Goal: Information Seeking & Learning: Learn about a topic

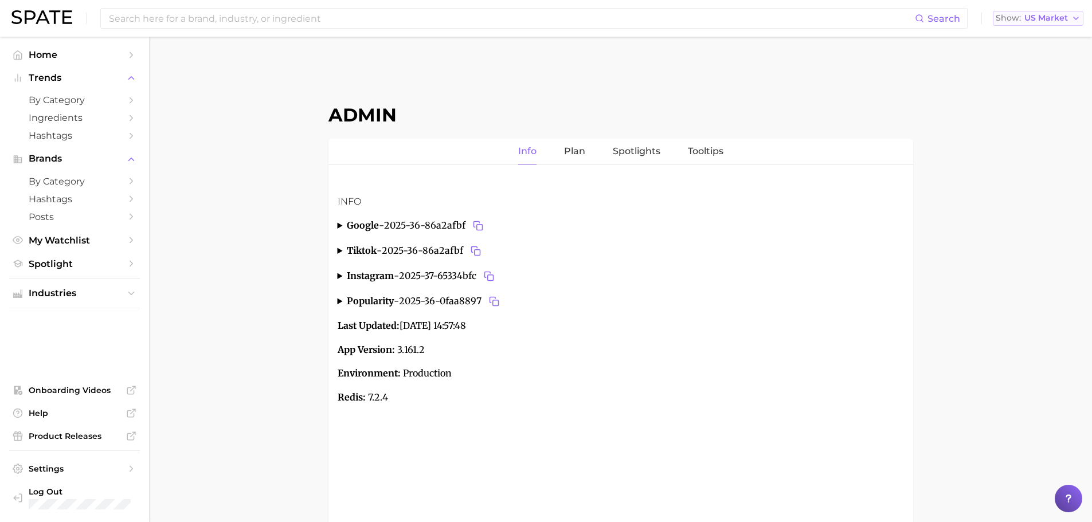
click at [1039, 21] on span "US Market" at bounding box center [1046, 18] width 44 height 6
click at [1031, 77] on button "[GEOGRAPHIC_DATA]" at bounding box center [1043, 78] width 100 height 21
click at [69, 97] on span "by Category" at bounding box center [75, 100] width 92 height 11
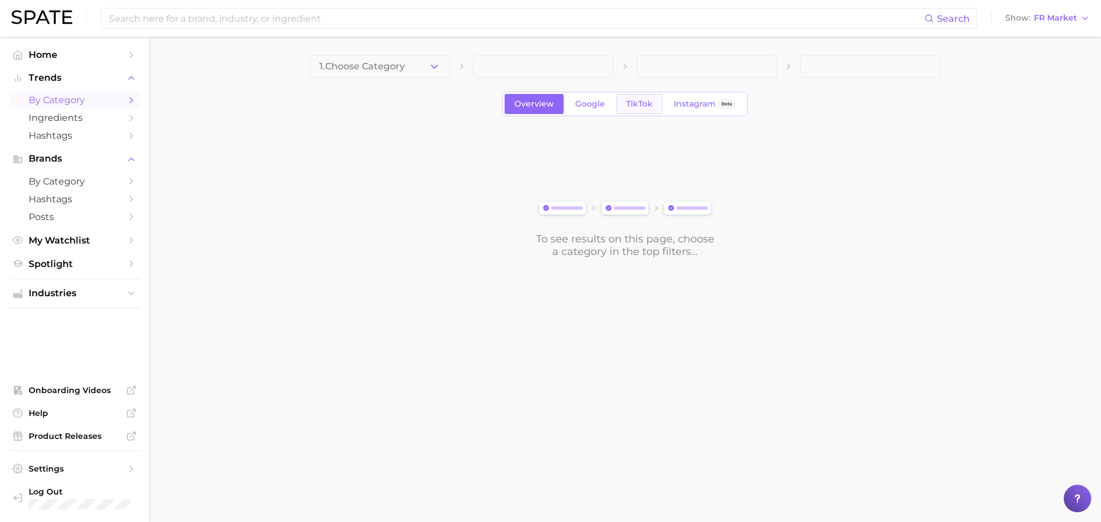
click at [641, 104] on span "TikTok" at bounding box center [639, 104] width 26 height 10
click at [429, 65] on icon "button" at bounding box center [434, 67] width 12 height 12
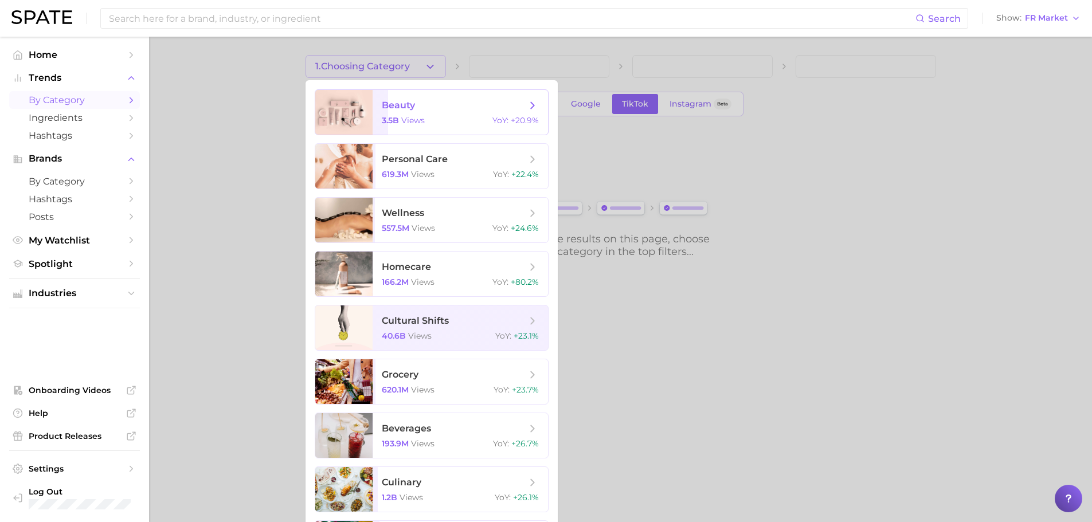
click at [404, 109] on span "beauty" at bounding box center [398, 105] width 33 height 11
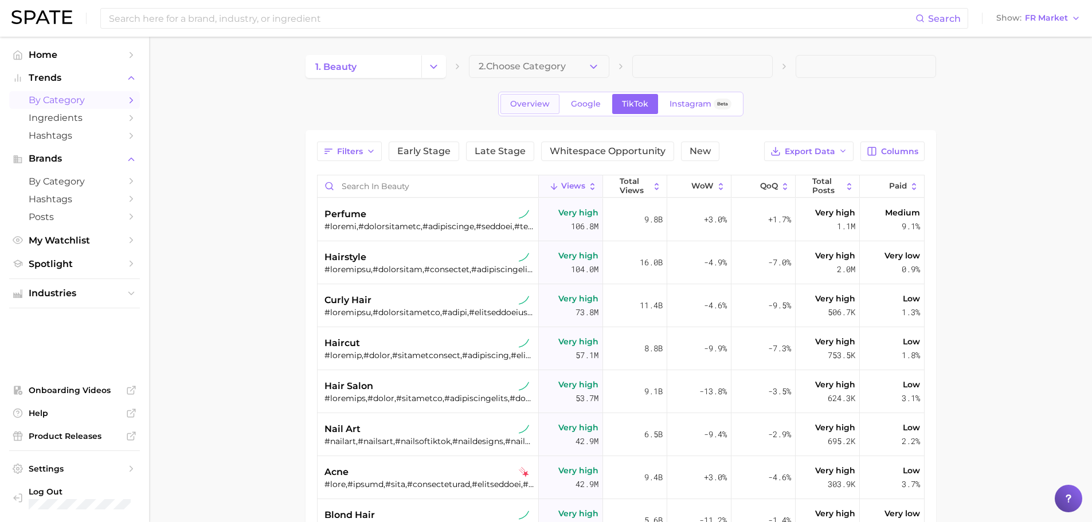
click at [515, 111] on link "Overview" at bounding box center [529, 104] width 59 height 20
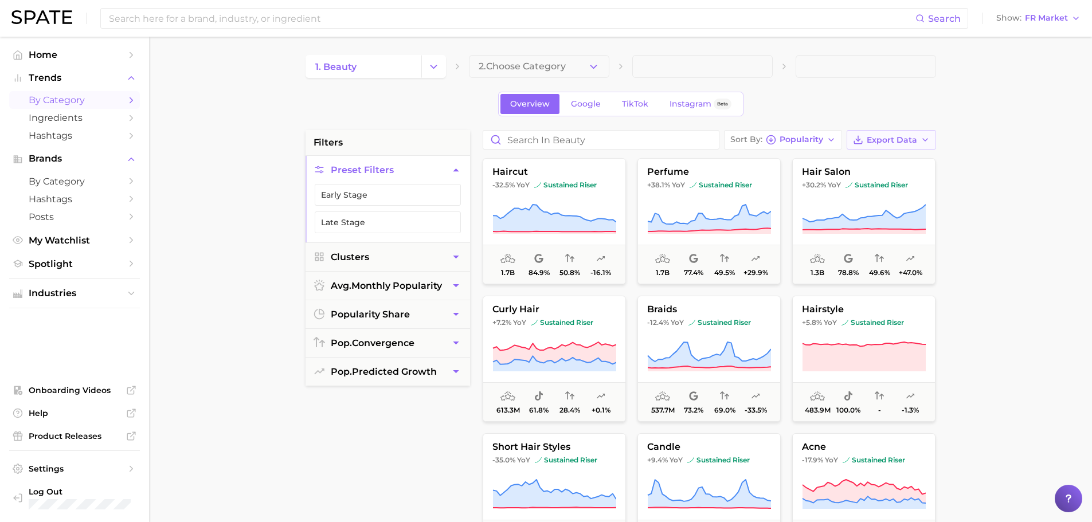
click at [894, 143] on span "Export Data" at bounding box center [892, 140] width 50 height 10
click at [859, 164] on span "Card Data CSV" at bounding box center [860, 162] width 60 height 10
click at [238, 229] on main "1. beauty 2. Choose Category Overview Google TikTok Instagram Beta filters Pres…" at bounding box center [620, 472] width 943 height 870
click at [332, 126] on div "1. beauty 2. Choose Category Overview Google TikTok Instagram Beta filters Pres…" at bounding box center [621, 452] width 631 height 794
click at [766, 21] on input at bounding box center [512, 18] width 808 height 19
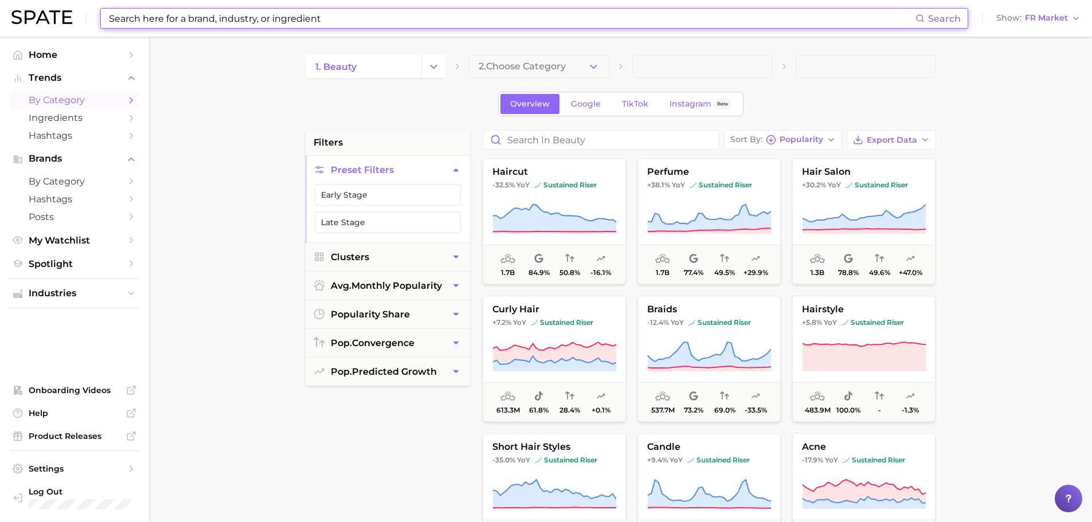
paste input "[MEDICAL_DATA] injection"
type input "[MEDICAL_DATA] injection"
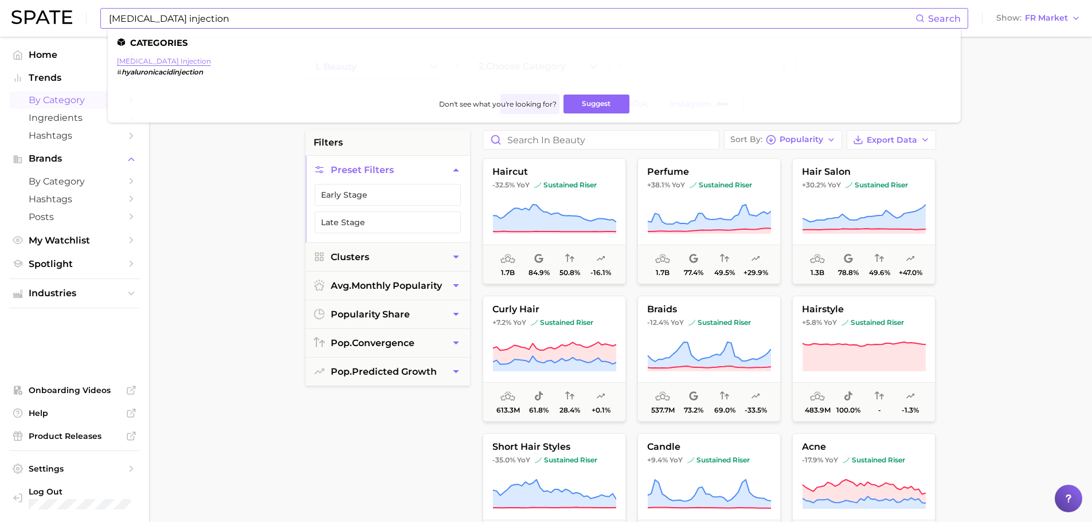
click at [186, 62] on link "[MEDICAL_DATA] injection" at bounding box center [164, 61] width 94 height 9
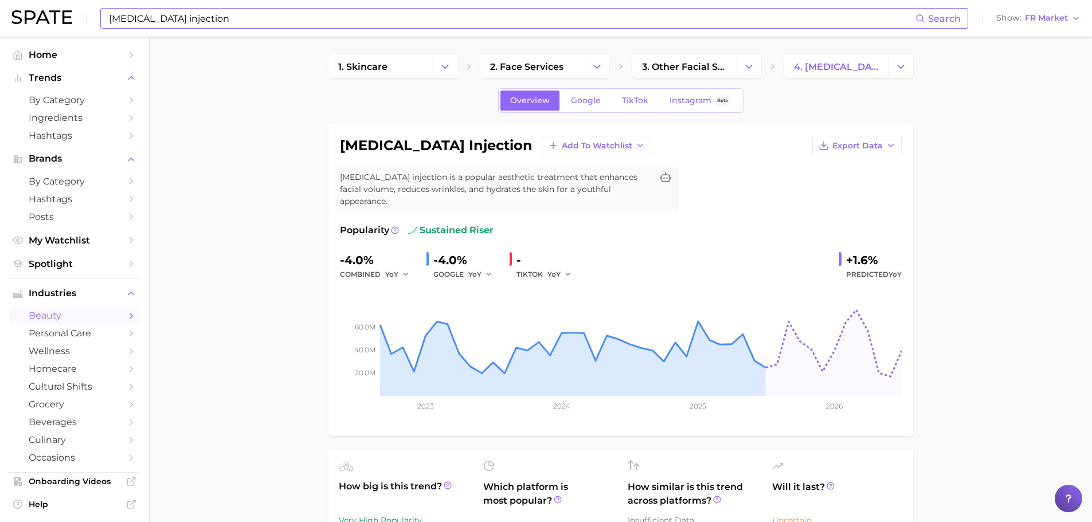
click at [388, 25] on input "[MEDICAL_DATA] injection" at bounding box center [512, 18] width 808 height 19
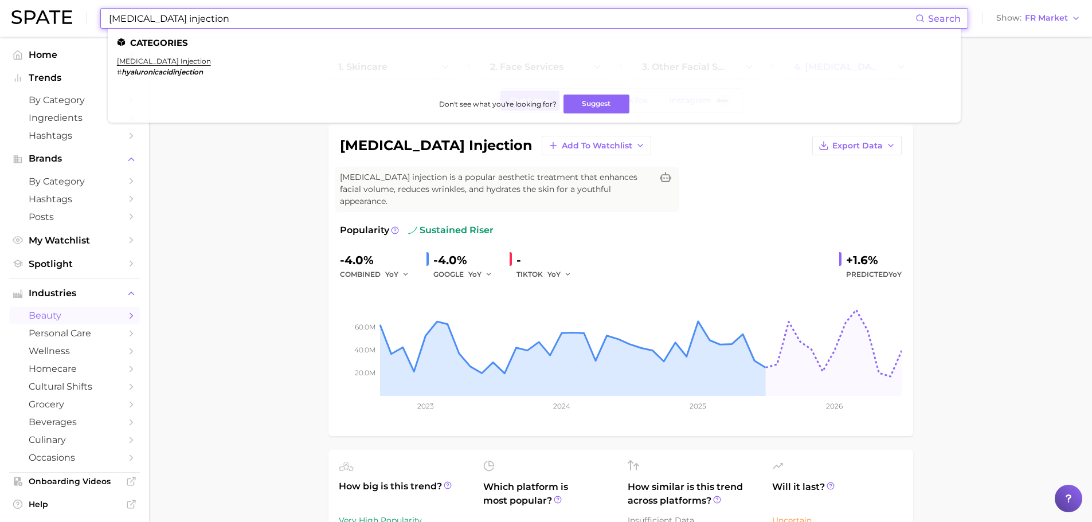
click at [388, 25] on input "[MEDICAL_DATA] injection" at bounding box center [512, 18] width 808 height 19
paste input "stacked haircut"
click at [158, 61] on link "stacked haircut" at bounding box center [144, 61] width 55 height 9
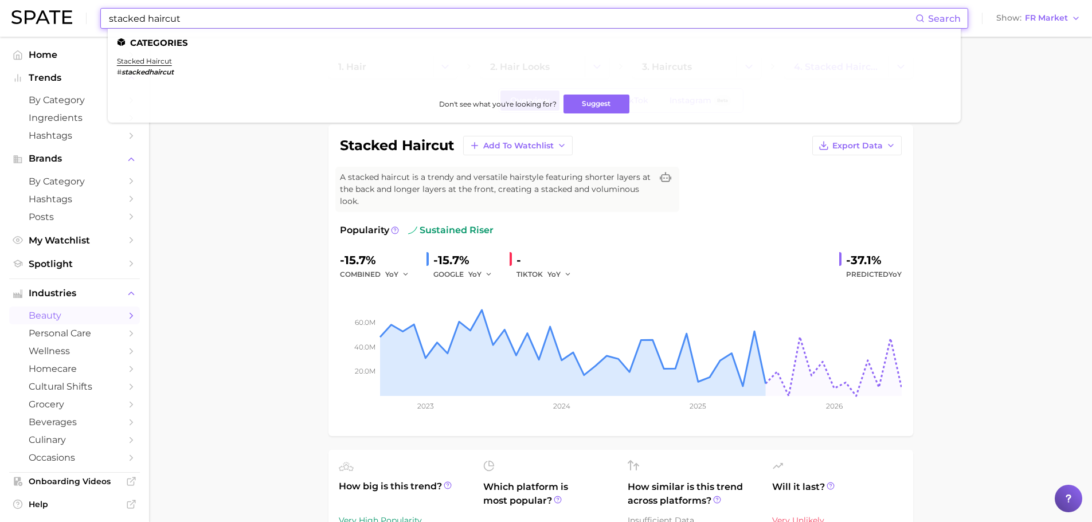
click at [347, 14] on input "stacked haircut" at bounding box center [512, 18] width 808 height 19
paste input "black toenail"
click at [155, 58] on link "black toenail" at bounding box center [139, 61] width 45 height 9
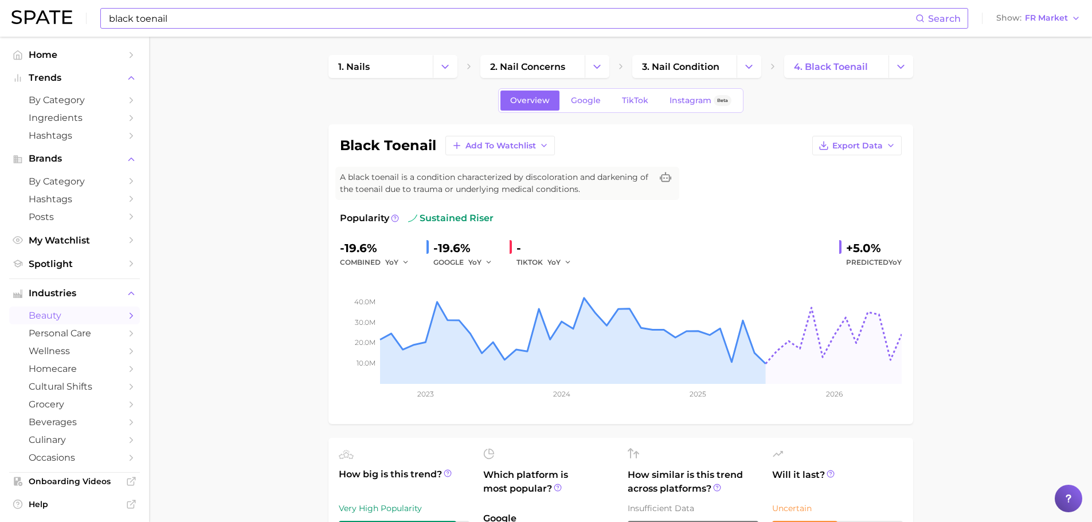
click at [213, 20] on input "black toenail" at bounding box center [512, 18] width 808 height 19
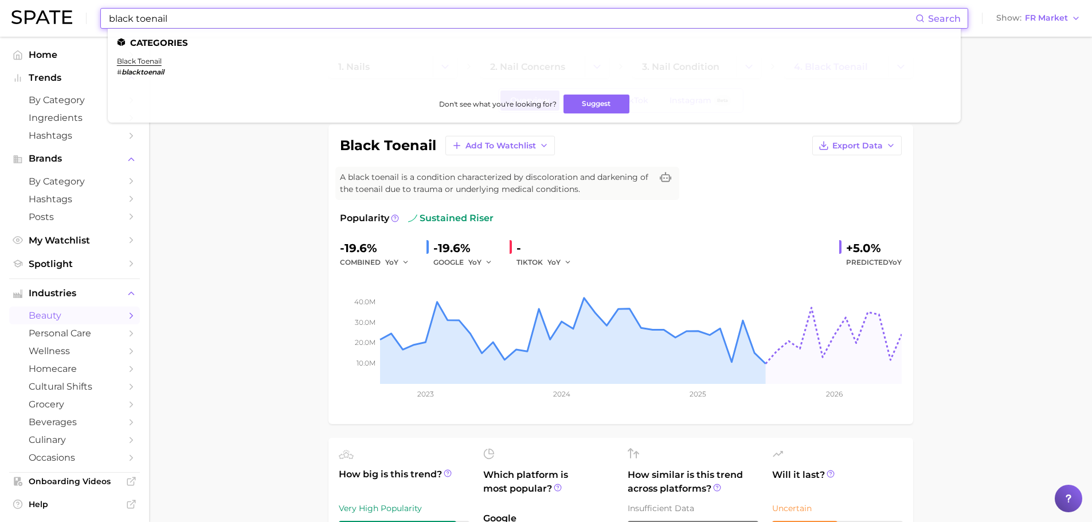
click at [213, 20] on input "black toenail" at bounding box center [512, 18] width 808 height 19
paste input "white nail beds"
click at [163, 60] on link "white nail beds" at bounding box center [144, 61] width 54 height 9
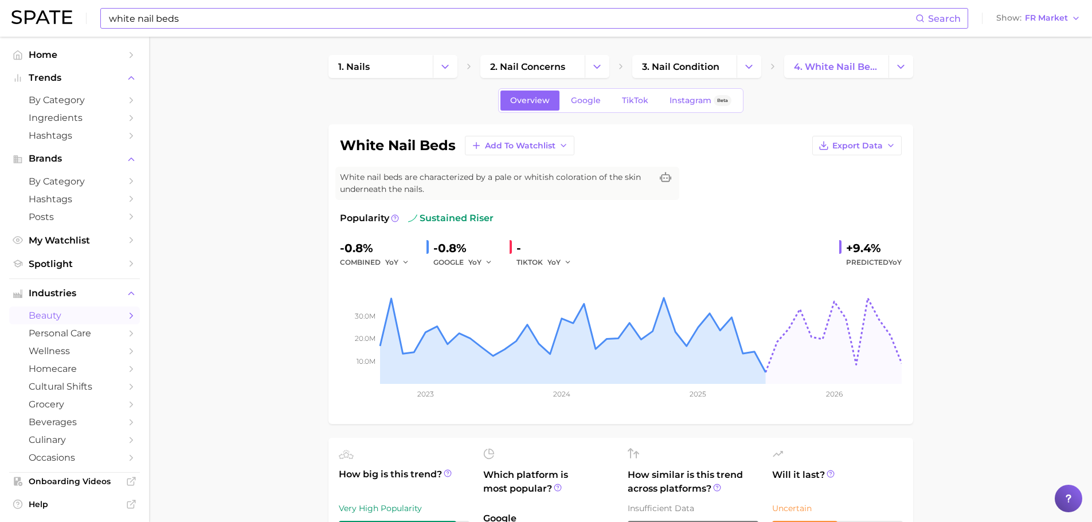
click at [277, 23] on input "white nail beds" at bounding box center [512, 18] width 808 height 19
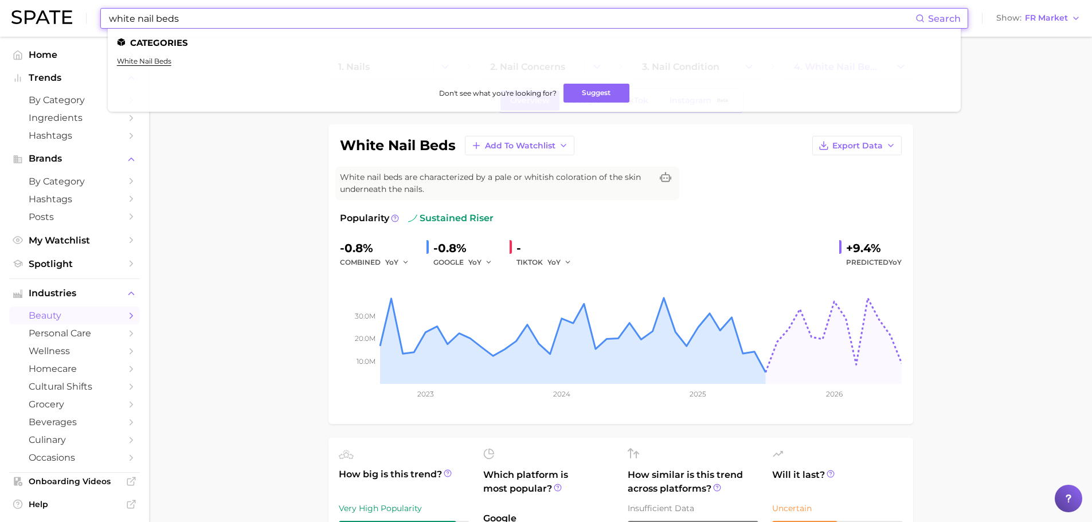
click at [277, 23] on input "white nail beds" at bounding box center [512, 18] width 808 height 19
paste input "ring light mirror"
click at [166, 60] on link "ring light mirror" at bounding box center [146, 61] width 58 height 9
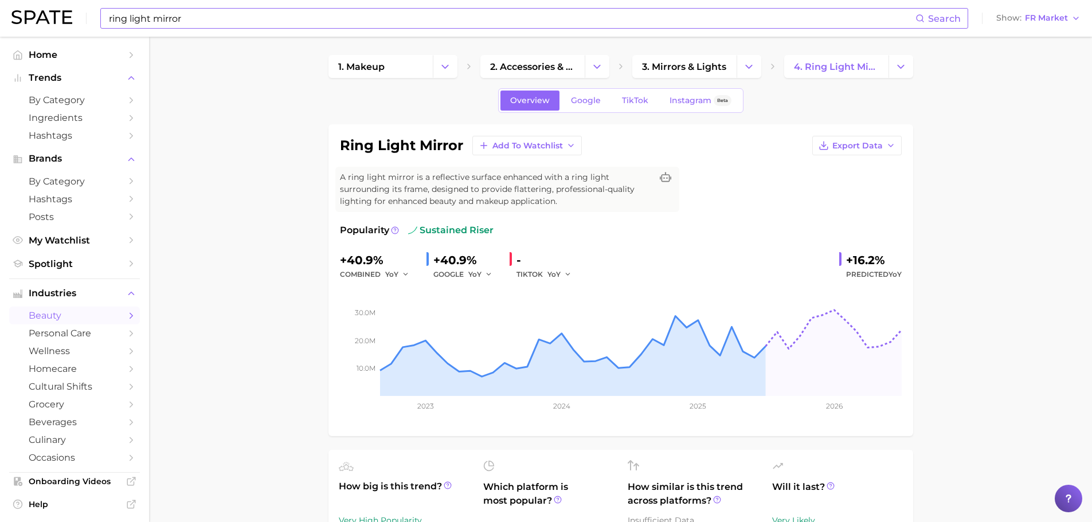
click at [359, 27] on input "ring light mirror" at bounding box center [512, 18] width 808 height 19
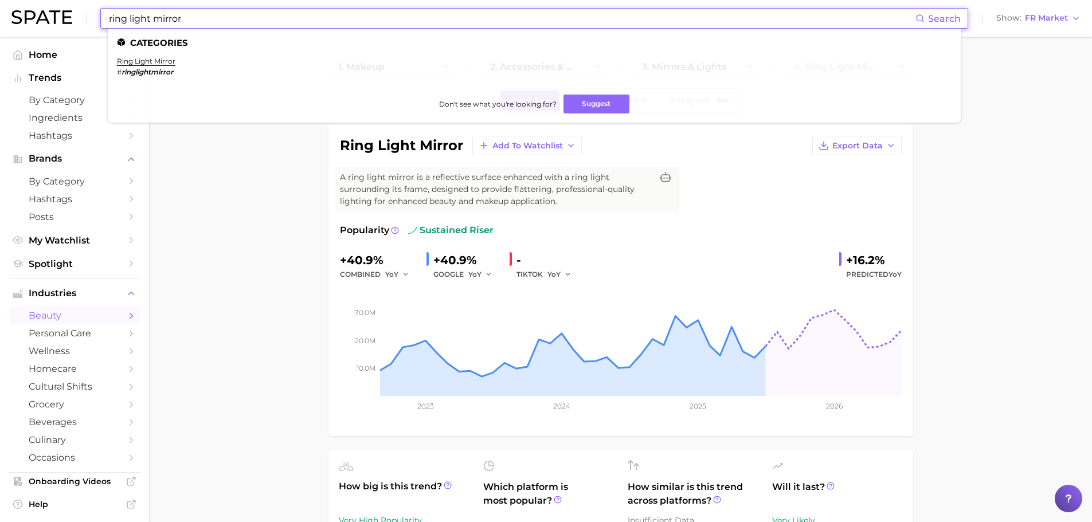
click at [359, 27] on input "ring light mirror" at bounding box center [512, 18] width 808 height 19
paste input "bald tape"
click at [143, 59] on link "bald taper" at bounding box center [135, 61] width 37 height 9
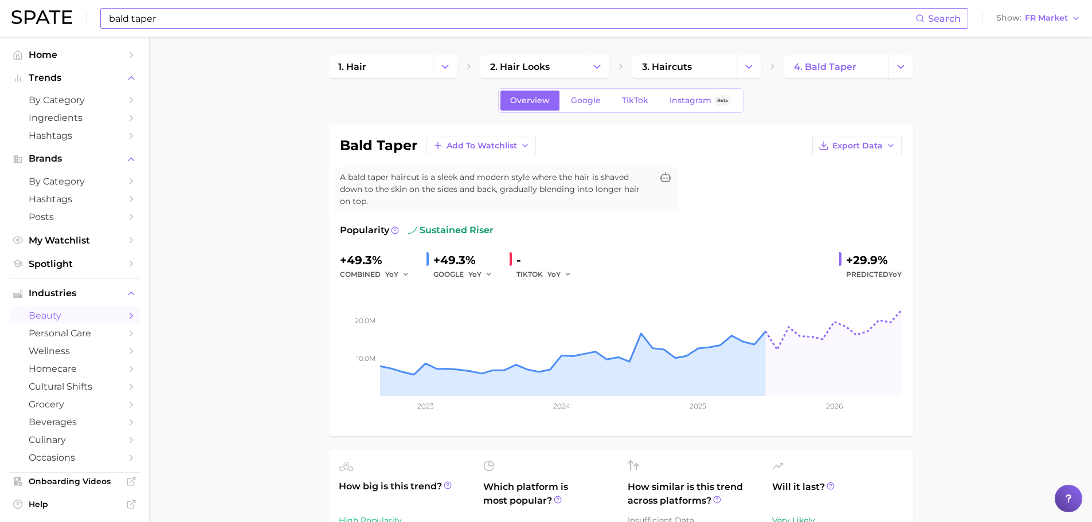
click at [271, 19] on input "bald taper" at bounding box center [512, 18] width 808 height 19
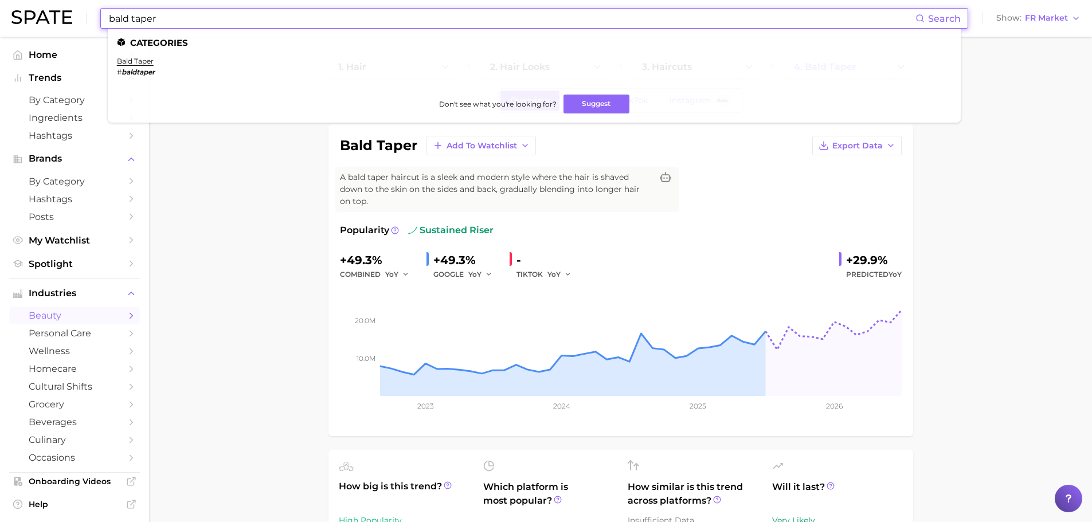
click at [271, 19] on input "bald taper" at bounding box center [512, 18] width 808 height 19
paste input "mushroom haircut"
click at [170, 60] on link "mushroom haircut" at bounding box center [150, 61] width 66 height 9
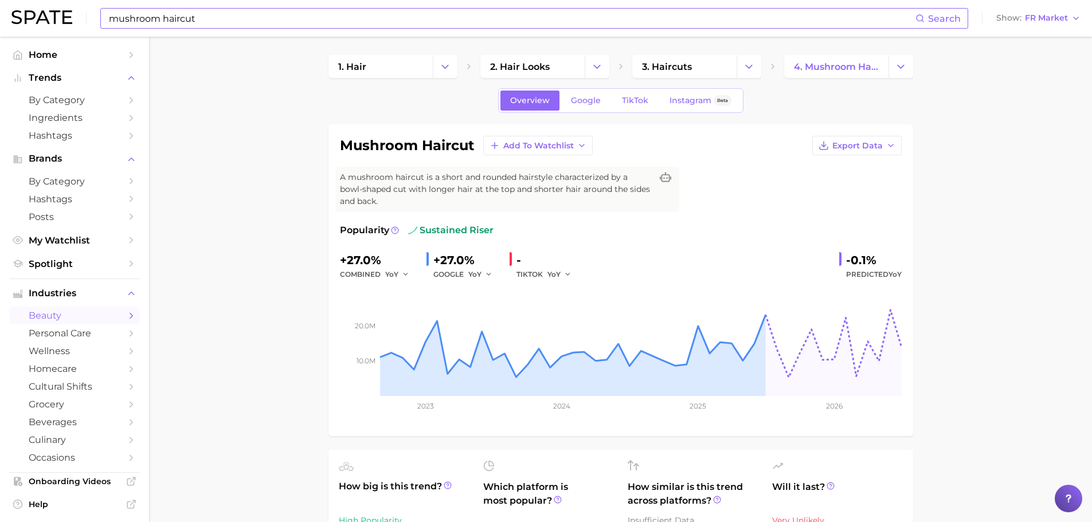
click at [249, 21] on input "mushroom haircut" at bounding box center [512, 18] width 808 height 19
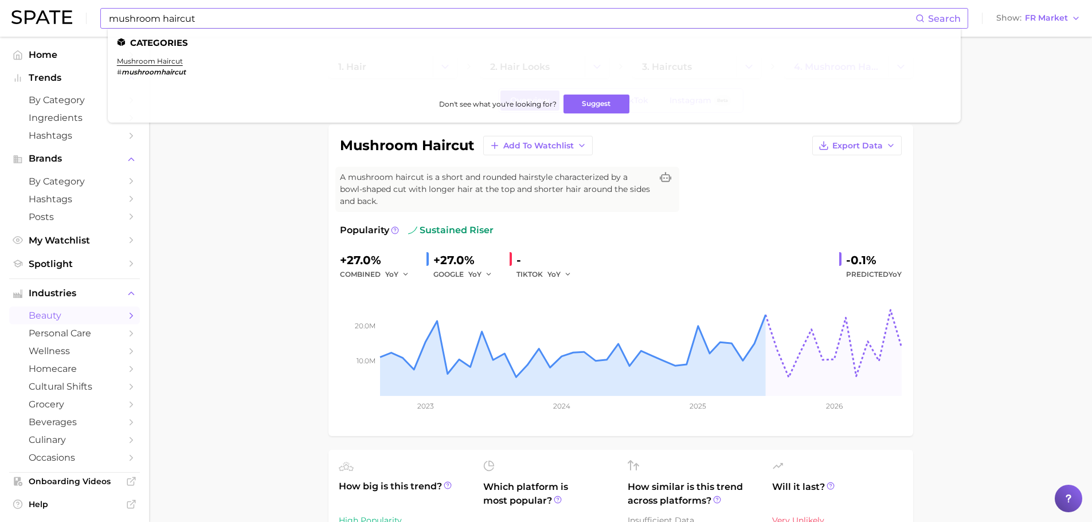
click at [167, 17] on input "mushroom haircut" at bounding box center [512, 18] width 808 height 19
paste input "[MEDICAL_DATA] injection"
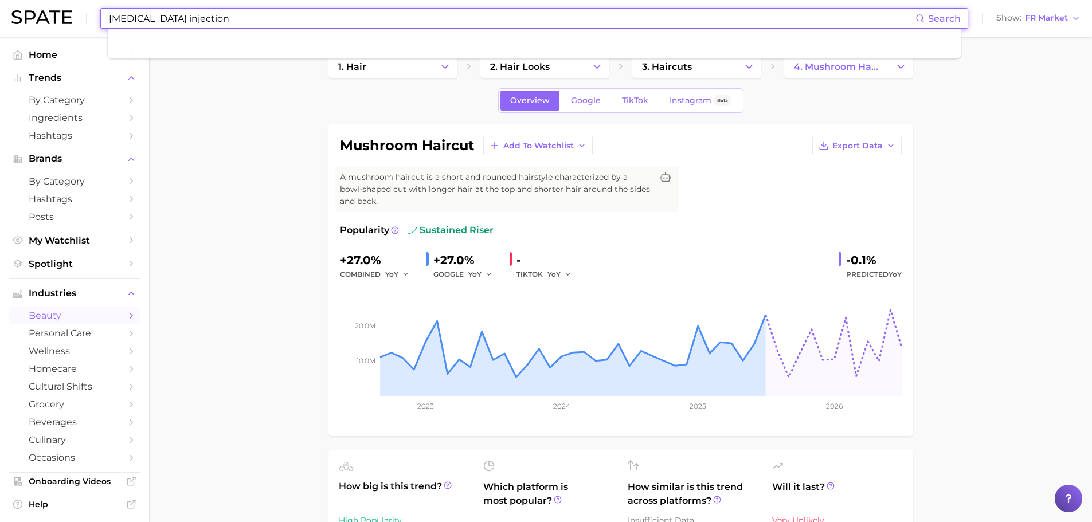
click at [261, 9] on input "[MEDICAL_DATA] injection" at bounding box center [512, 18] width 808 height 19
paste input "[PERSON_NAME] board"
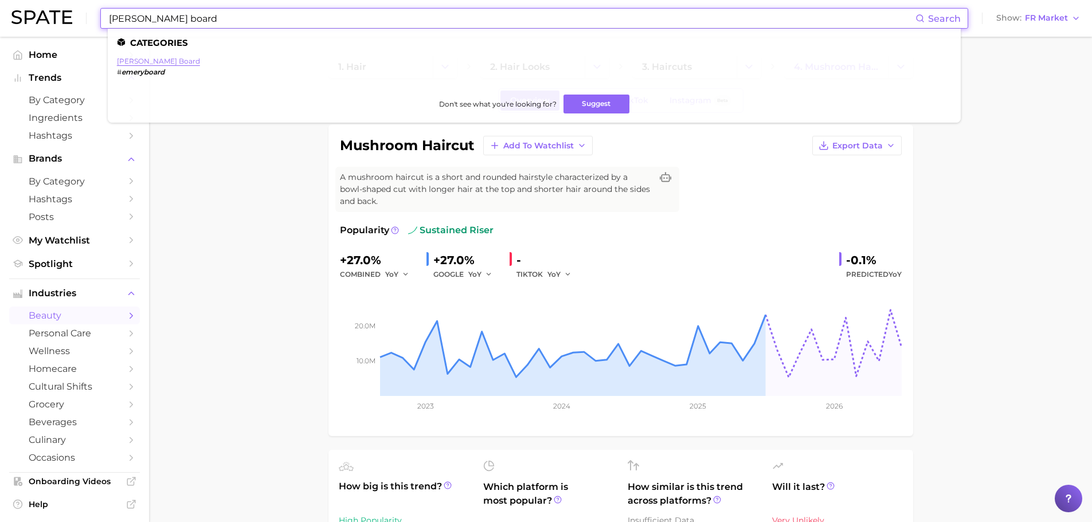
click at [156, 63] on link "[PERSON_NAME] board" at bounding box center [158, 61] width 83 height 9
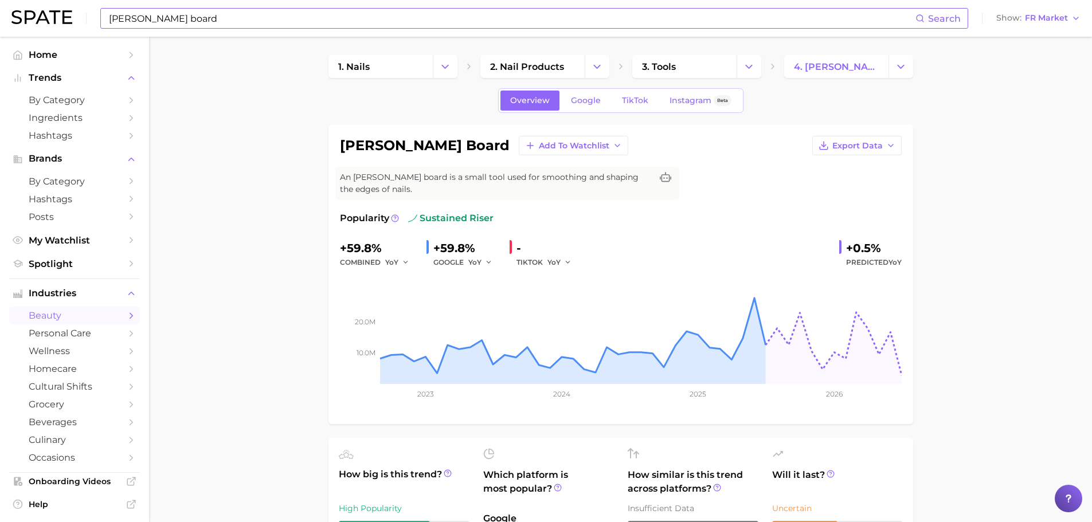
click at [221, 24] on input "[PERSON_NAME] board" at bounding box center [512, 18] width 808 height 19
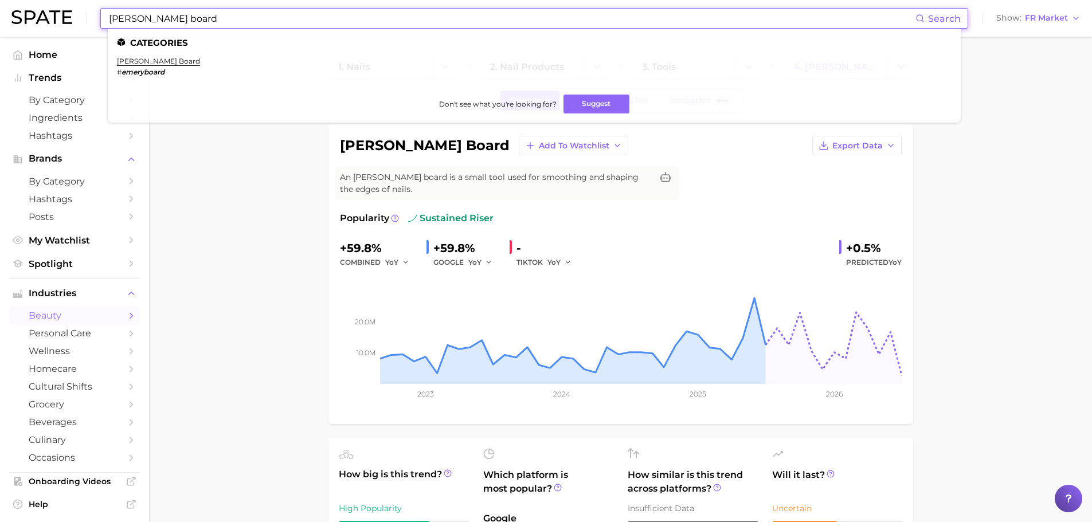
click at [221, 24] on input "[PERSON_NAME] board" at bounding box center [512, 18] width 808 height 19
paste input "[MEDICAL_DATA] plugs"
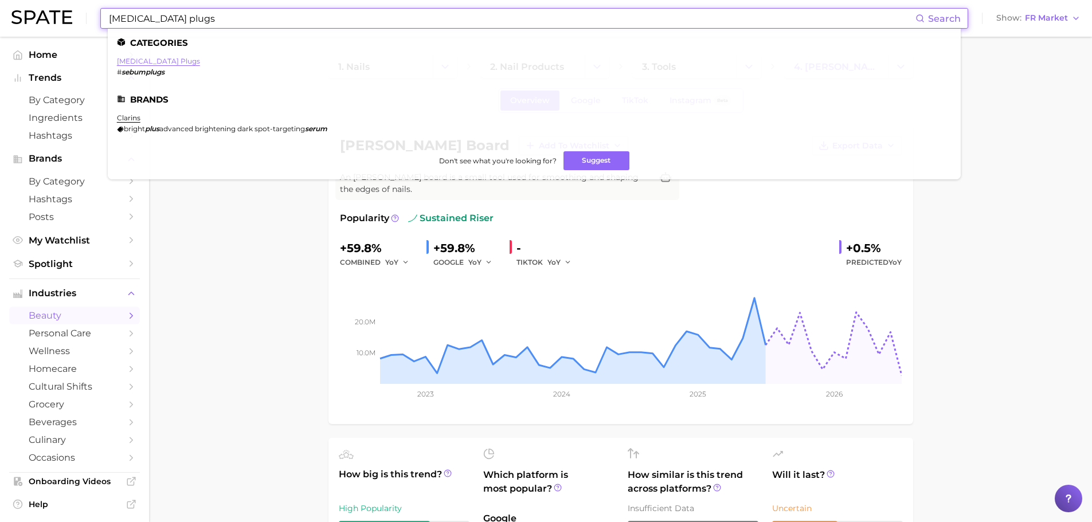
click at [153, 59] on link "[MEDICAL_DATA] plugs" at bounding box center [158, 61] width 83 height 9
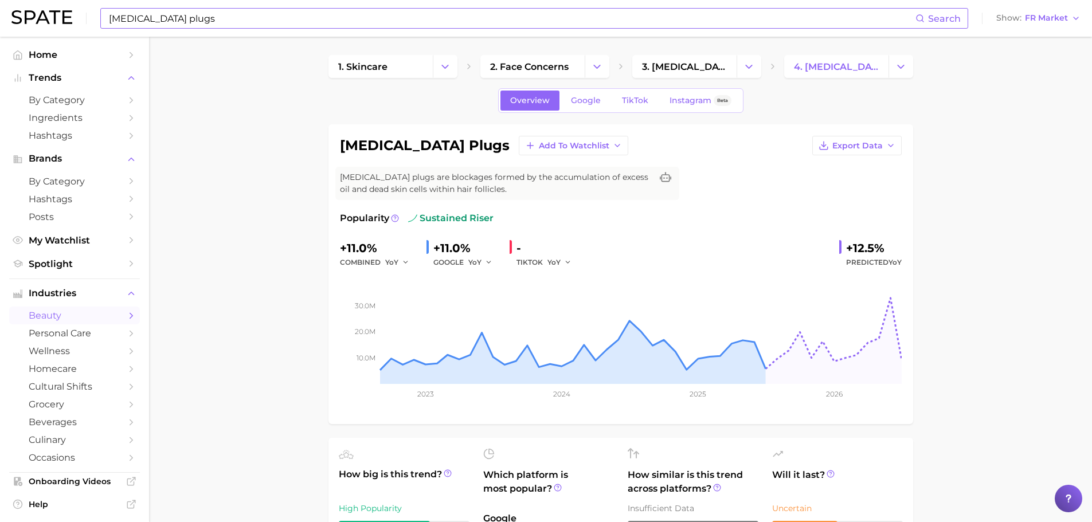
click at [124, 16] on input "[MEDICAL_DATA] plugs" at bounding box center [512, 18] width 808 height 19
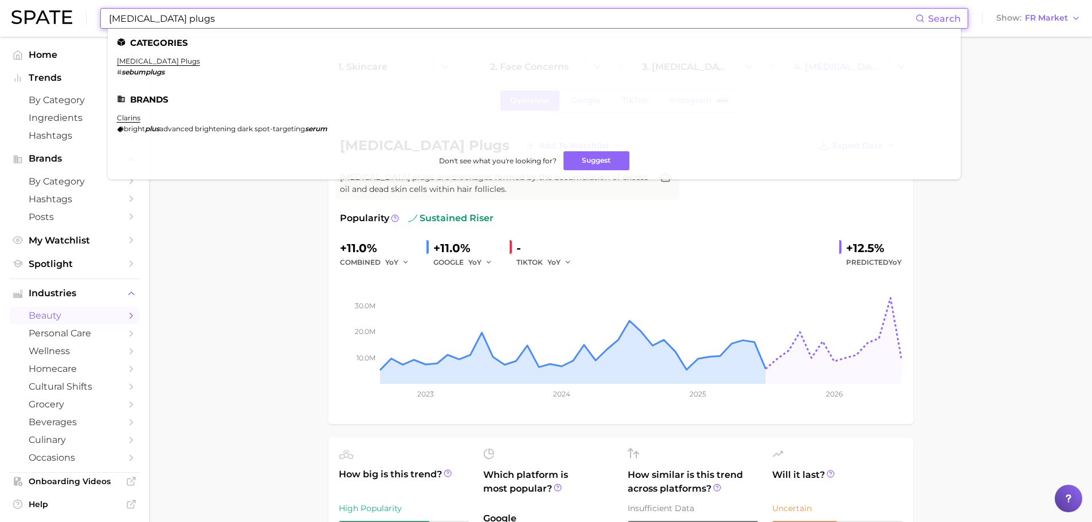
click at [124, 16] on input "[MEDICAL_DATA] plugs" at bounding box center [512, 18] width 808 height 19
paste input "burst fade haircut"
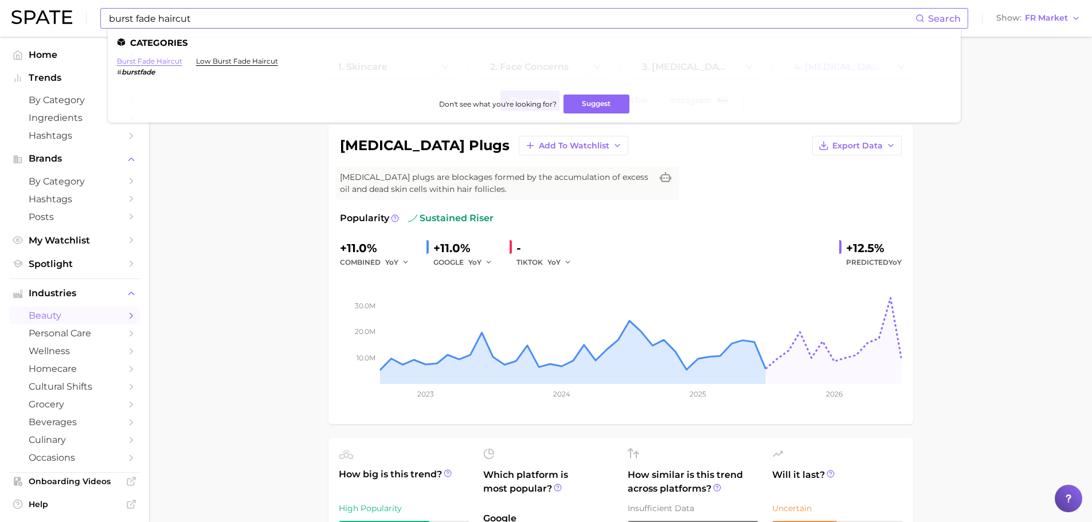
click at [159, 61] on link "burst fade haircut" at bounding box center [149, 61] width 65 height 9
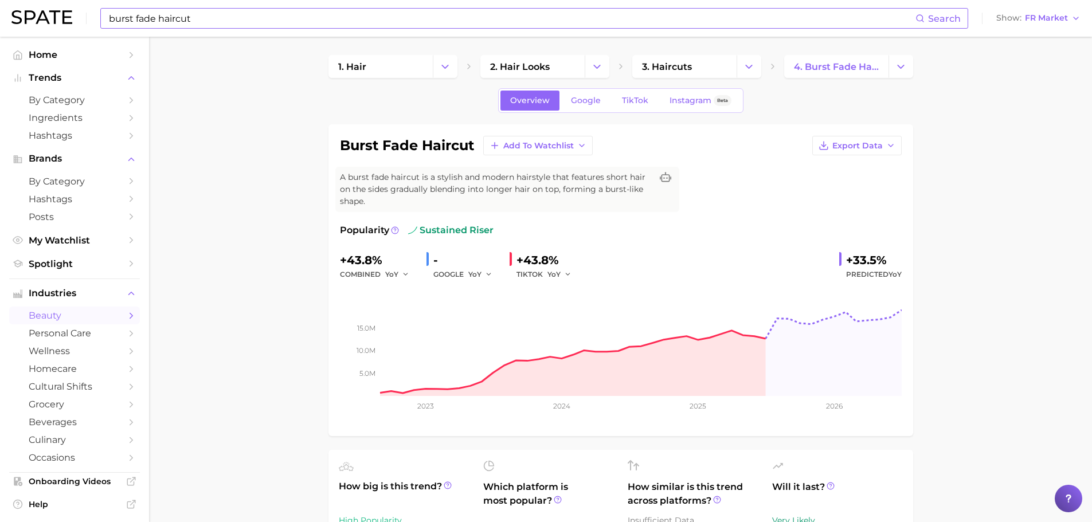
click at [203, 17] on input "burst fade haircut" at bounding box center [512, 18] width 808 height 19
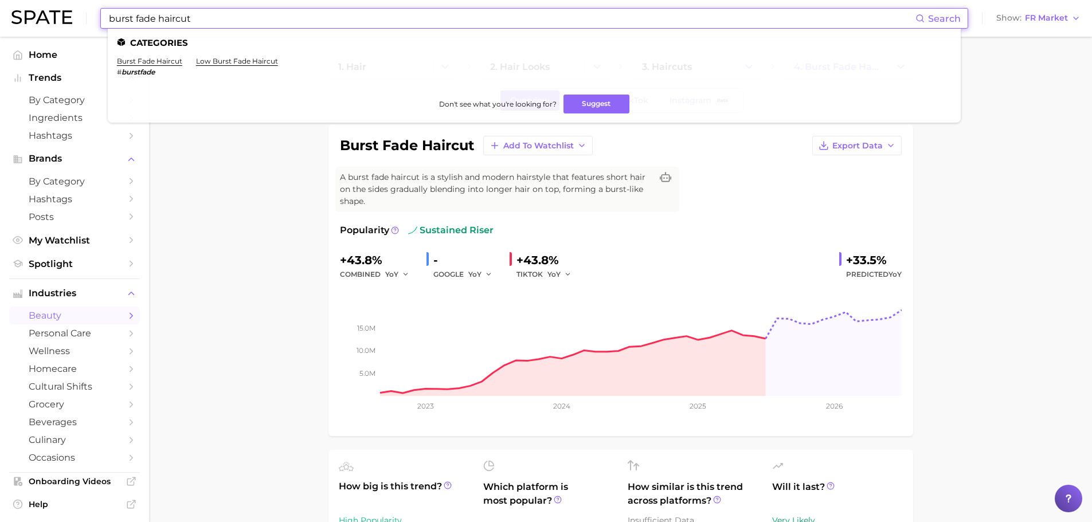
click at [203, 17] on input "burst fade haircut" at bounding box center [512, 18] width 808 height 19
paste input "durag"
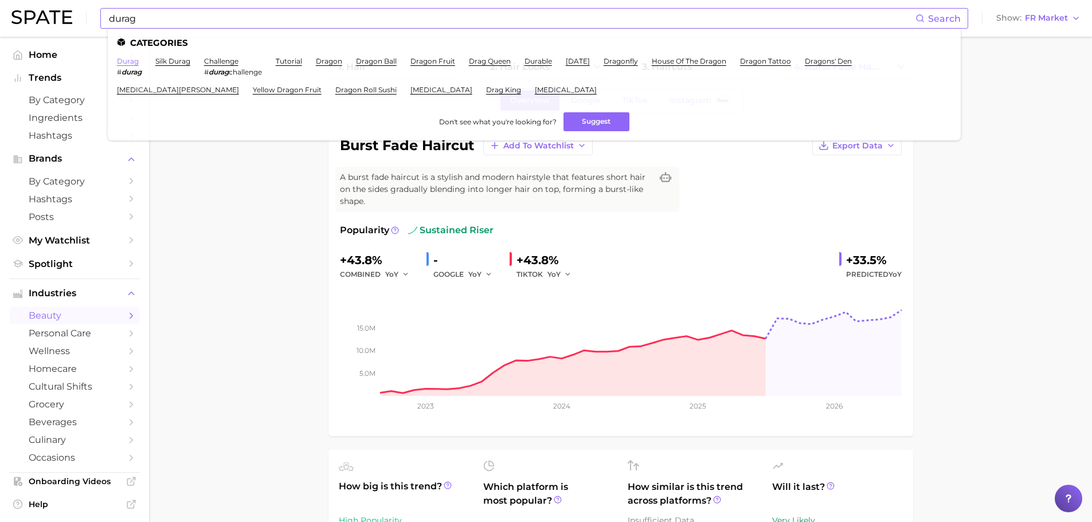
click at [132, 62] on link "durag" at bounding box center [128, 61] width 22 height 9
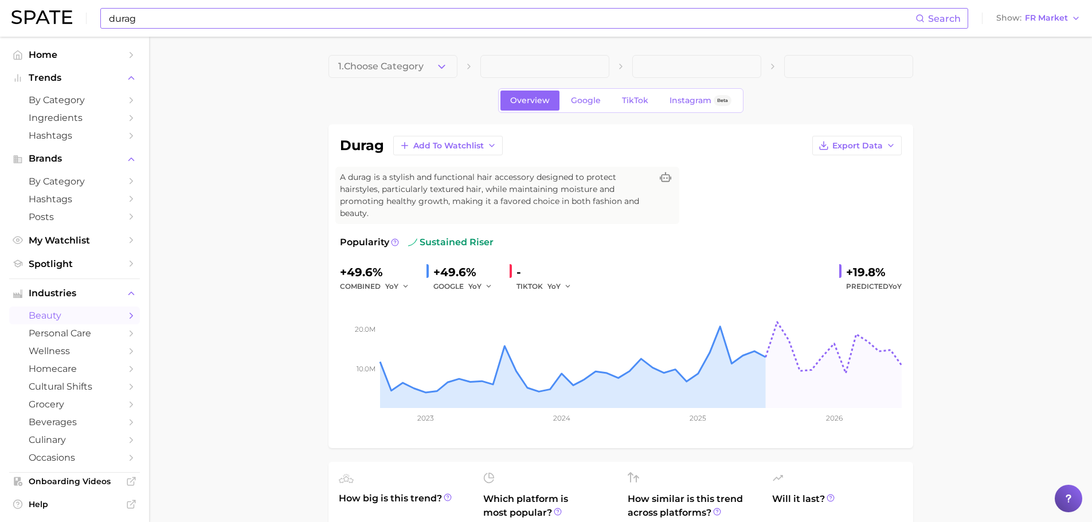
click at [180, 18] on input "durag" at bounding box center [512, 18] width 808 height 19
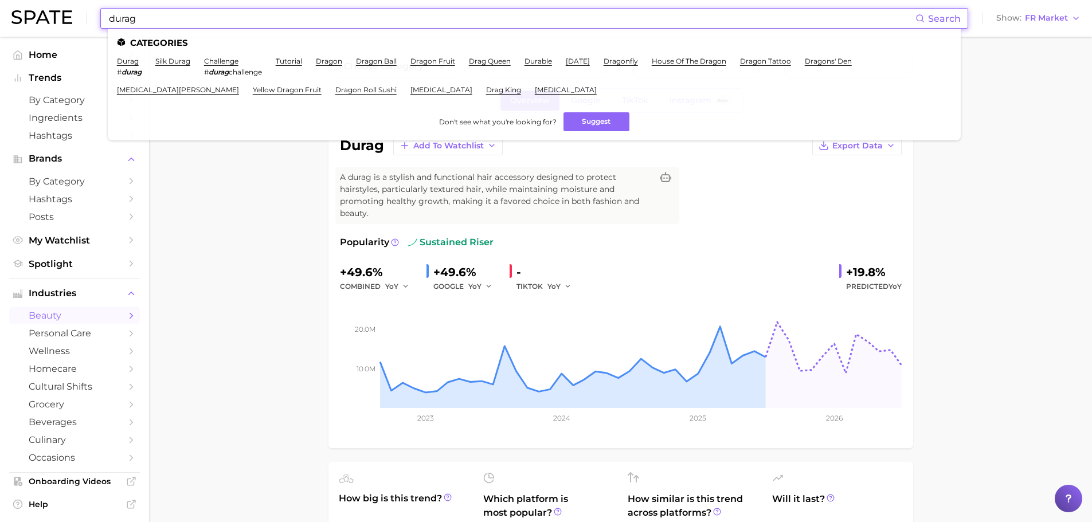
click at [180, 18] on input "durag" at bounding box center [512, 18] width 808 height 19
paste input "ark spot"
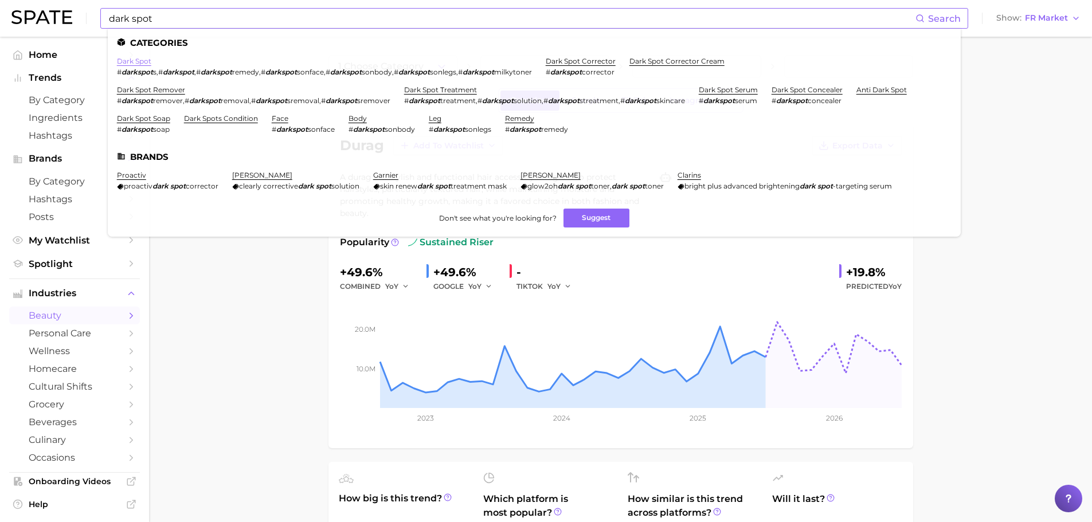
click at [128, 64] on link "dark spot" at bounding box center [134, 61] width 34 height 9
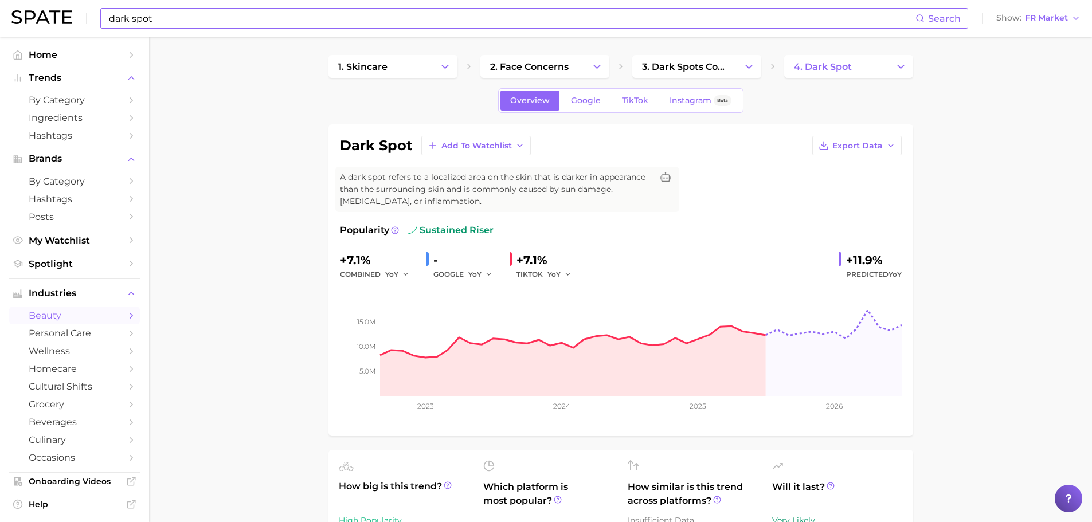
click at [307, 16] on input "dark spot" at bounding box center [512, 18] width 808 height 19
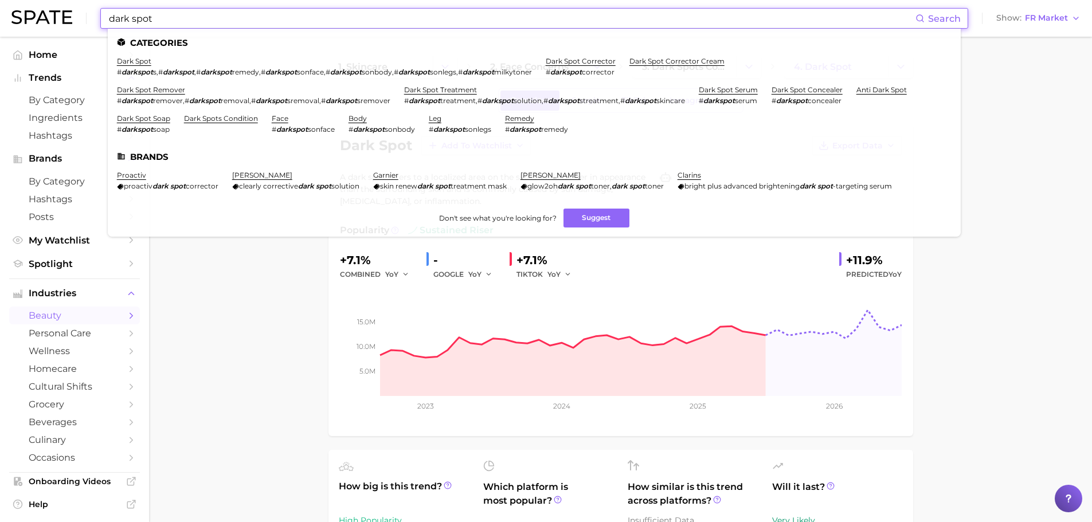
click at [307, 16] on input "dark spot" at bounding box center [512, 18] width 808 height 19
paste input "clean girl makeup"
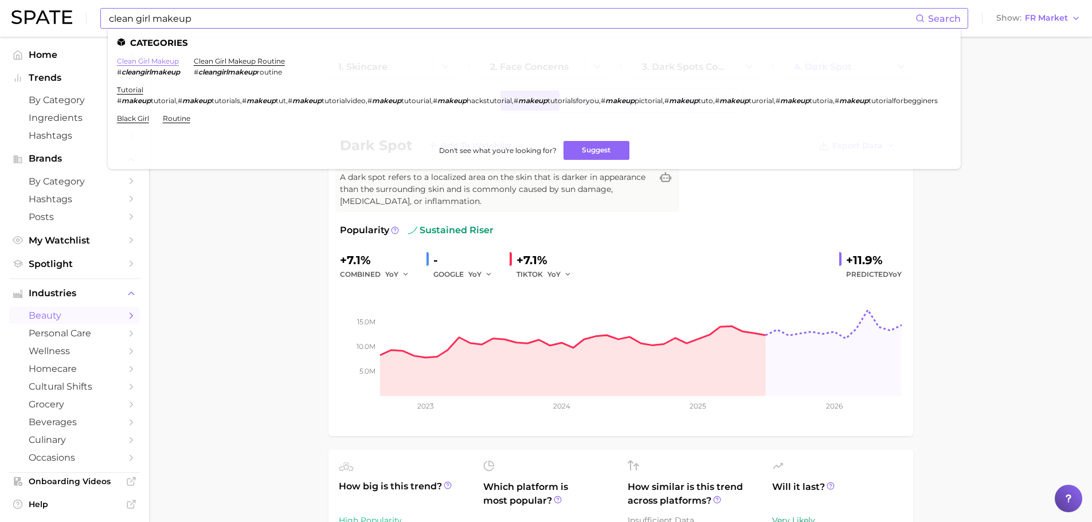
click at [164, 58] on link "clean girl makeup" at bounding box center [148, 61] width 62 height 9
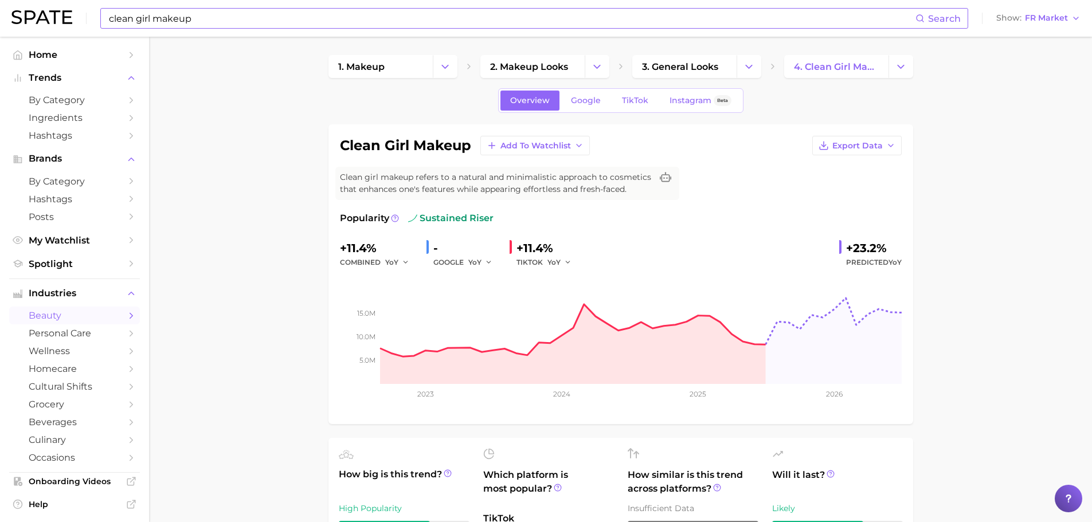
click at [275, 18] on input "clean girl makeup" at bounding box center [512, 18] width 808 height 19
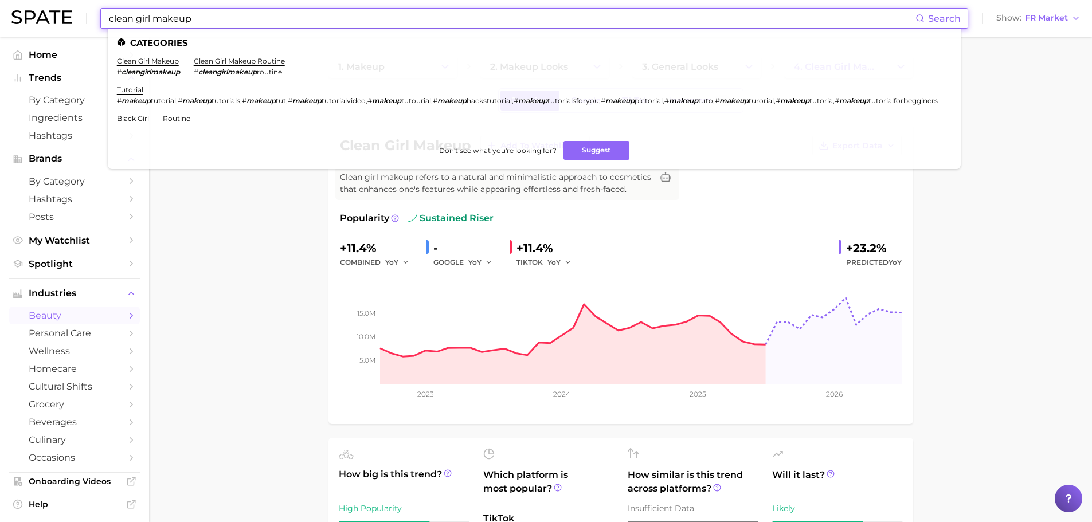
click at [275, 18] on input "clean girl makeup" at bounding box center [512, 18] width 808 height 19
paste input "skin barrier"
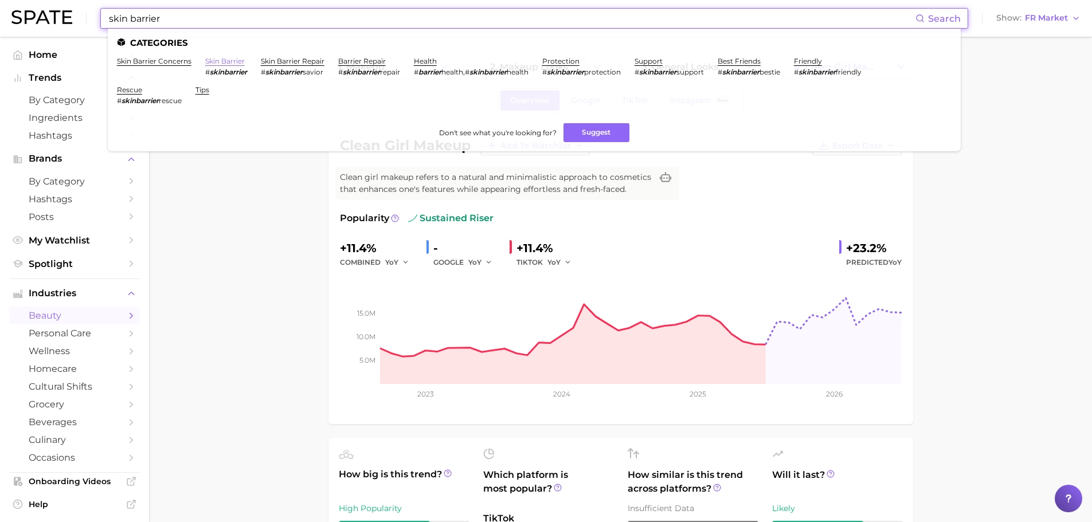
click at [216, 61] on link "skin barrier" at bounding box center [225, 61] width 40 height 9
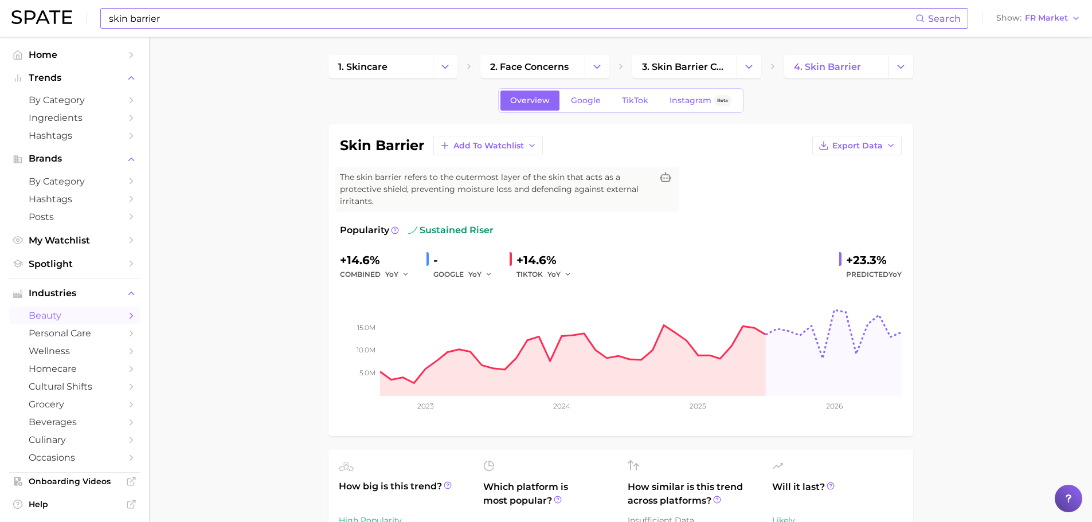
click at [287, 19] on input "skin barrier" at bounding box center [512, 18] width 808 height 19
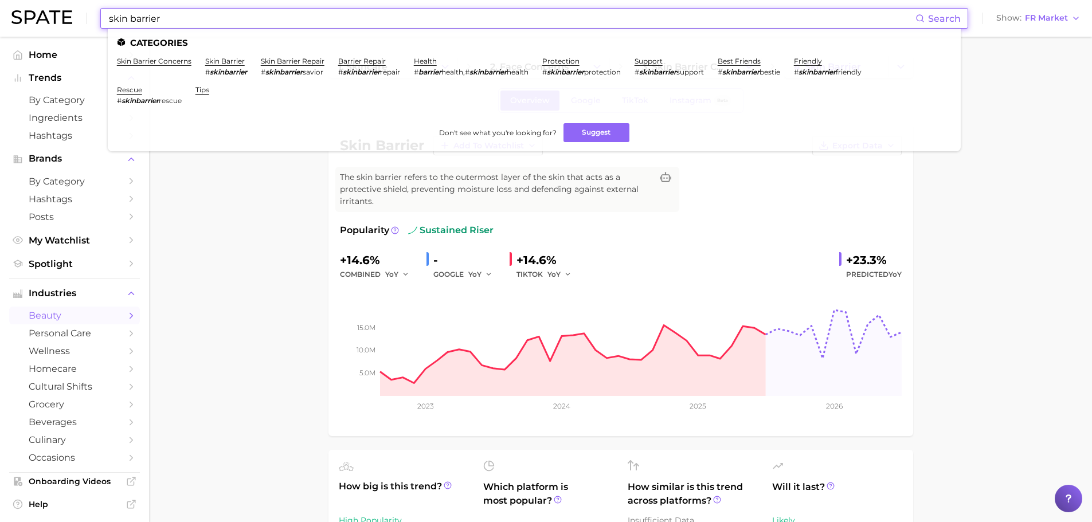
click at [287, 19] on input "skin barrier" at bounding box center [512, 18] width 808 height 19
paste input "fx makeup"
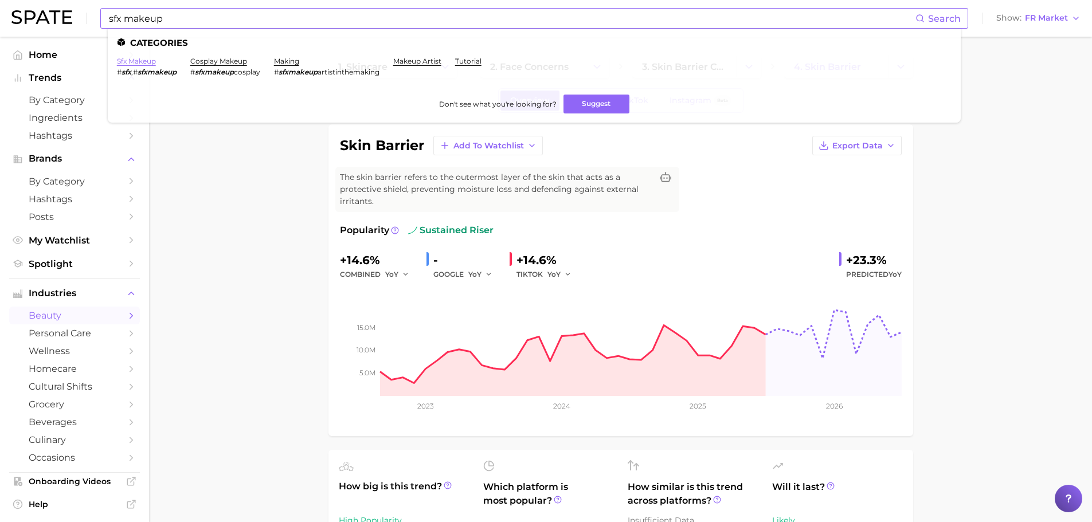
click at [145, 61] on link "sfx makeup" at bounding box center [136, 61] width 39 height 9
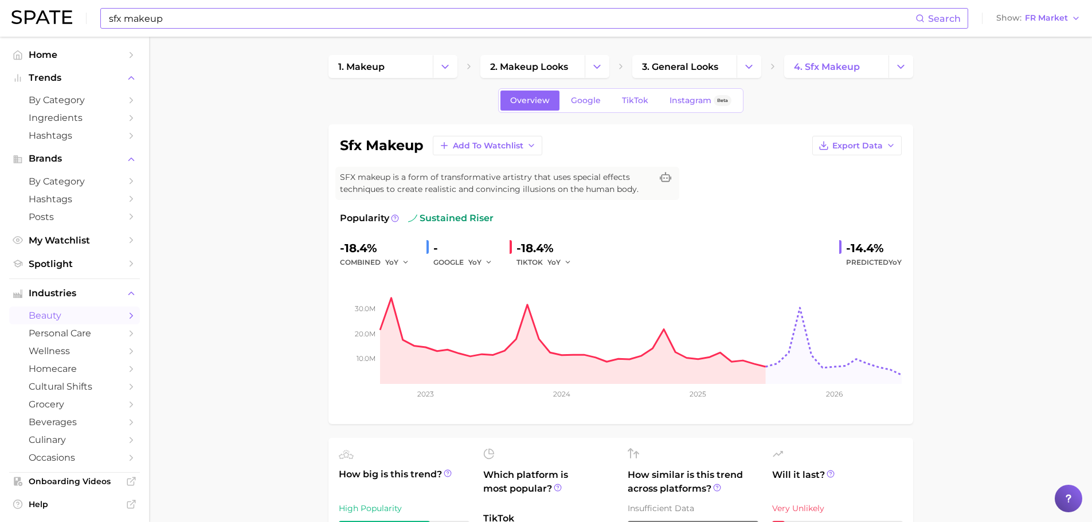
click at [315, 10] on input "sfx makeup" at bounding box center [512, 18] width 808 height 19
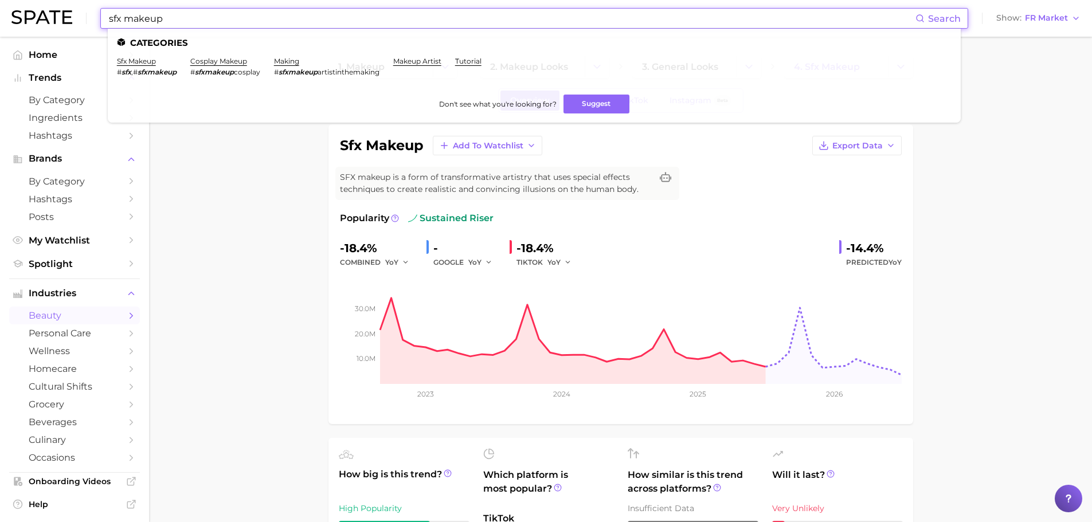
click at [315, 10] on input "sfx makeup" at bounding box center [512, 18] width 808 height 19
paste input "lace front wigs"
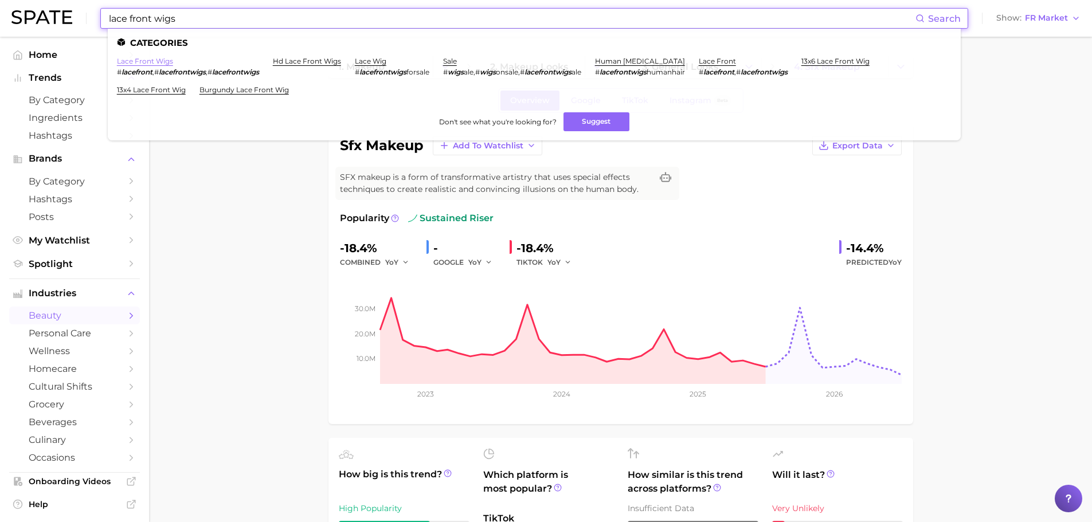
click at [166, 61] on link "lace front wigs" at bounding box center [145, 61] width 56 height 9
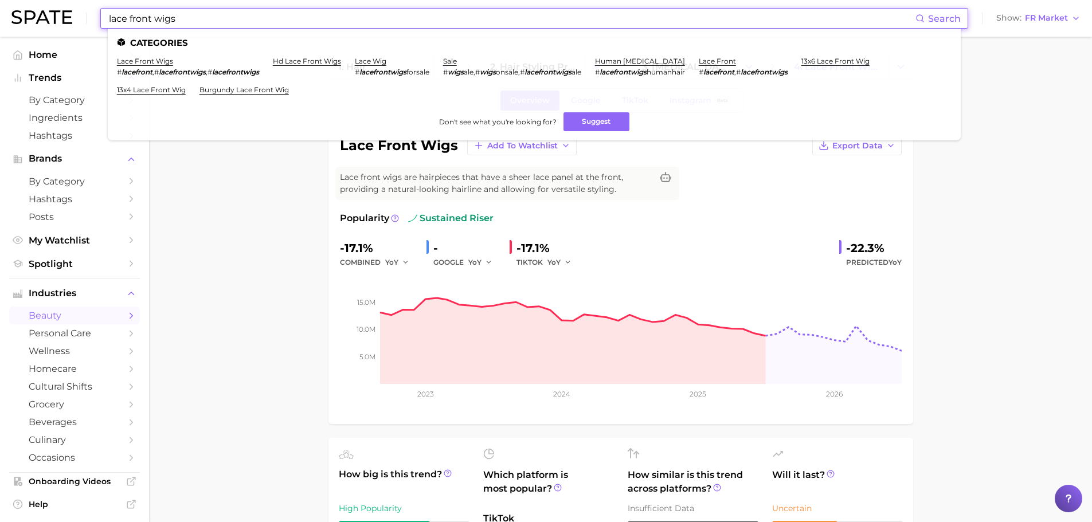
click at [314, 22] on input "lace front wigs" at bounding box center [512, 18] width 808 height 19
paste input "butterfly knife comb"
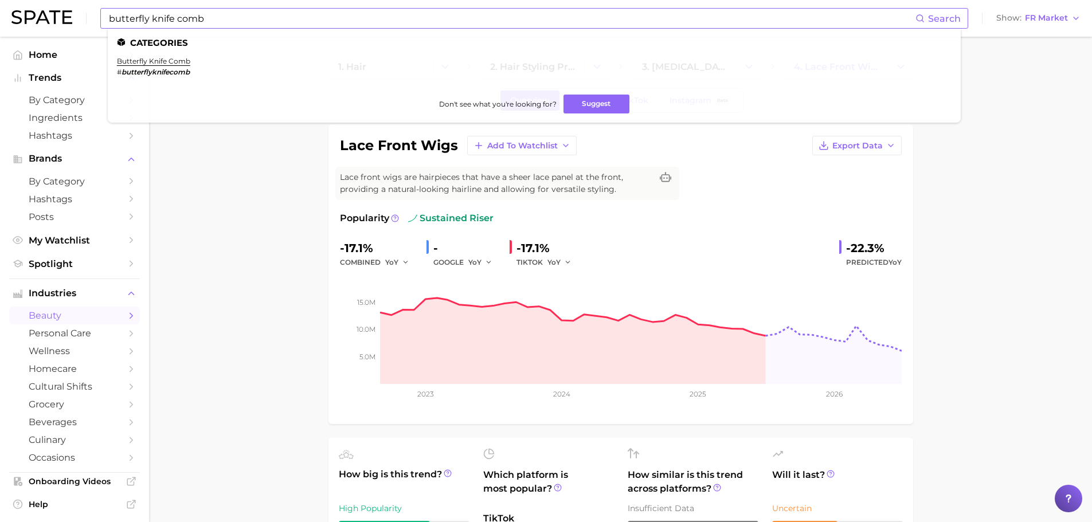
click at [171, 66] on li "butterfly knife comb # butterflyknifecomb" at bounding box center [153, 66] width 73 height 19
click at [170, 65] on link "butterfly knife comb" at bounding box center [153, 61] width 73 height 9
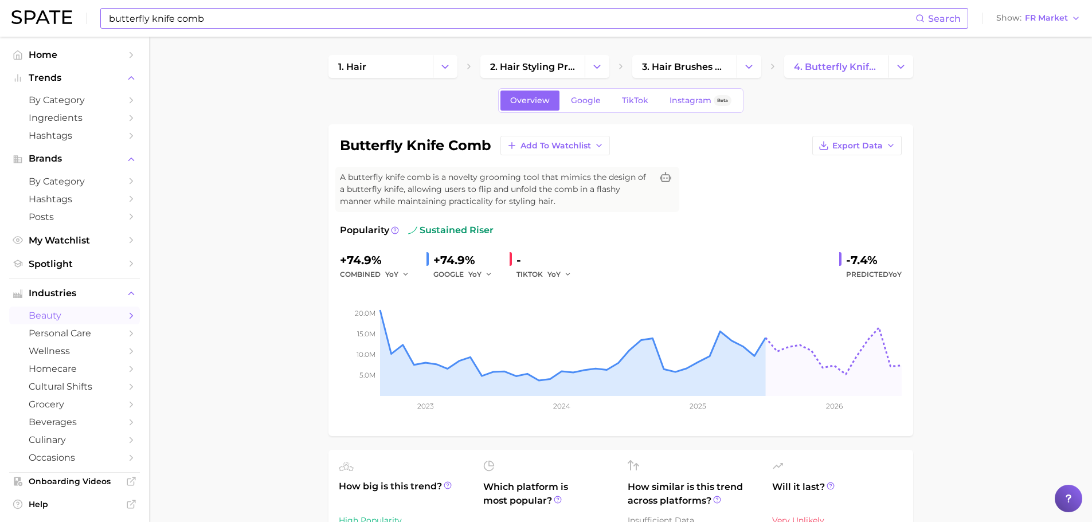
click at [269, 17] on input "butterfly knife comb" at bounding box center [512, 18] width 808 height 19
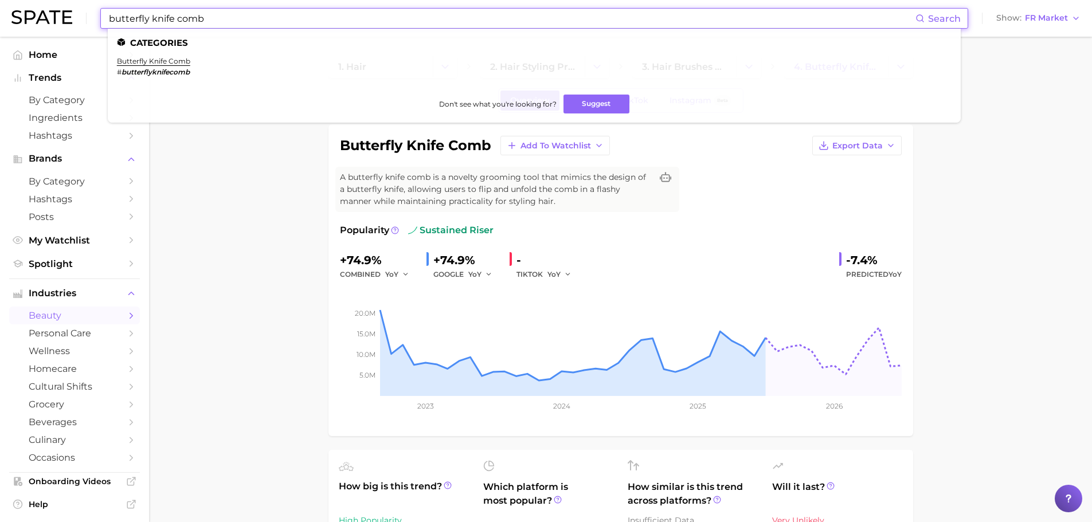
click at [269, 17] on input "butterfly knife comb" at bounding box center [512, 18] width 808 height 19
paste input "no makeup makeup"
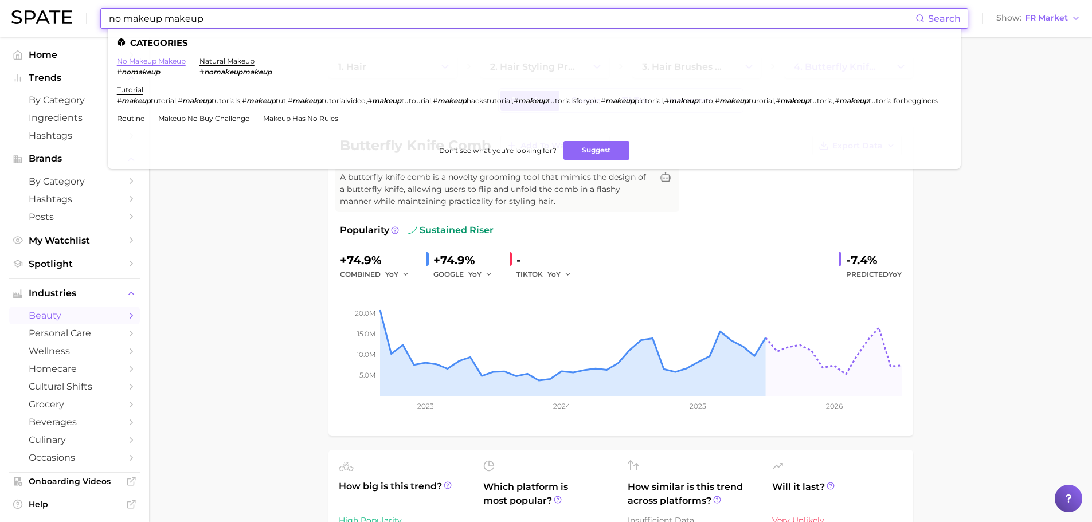
click at [155, 61] on link "no makeup makeup" at bounding box center [151, 61] width 69 height 9
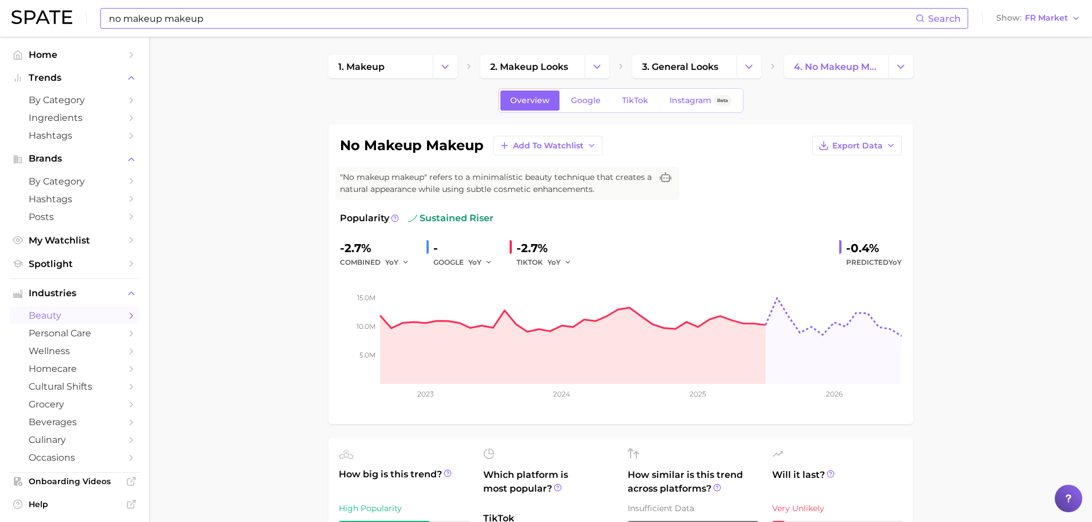
click at [191, 28] on input "no makeup makeup" at bounding box center [512, 18] width 808 height 19
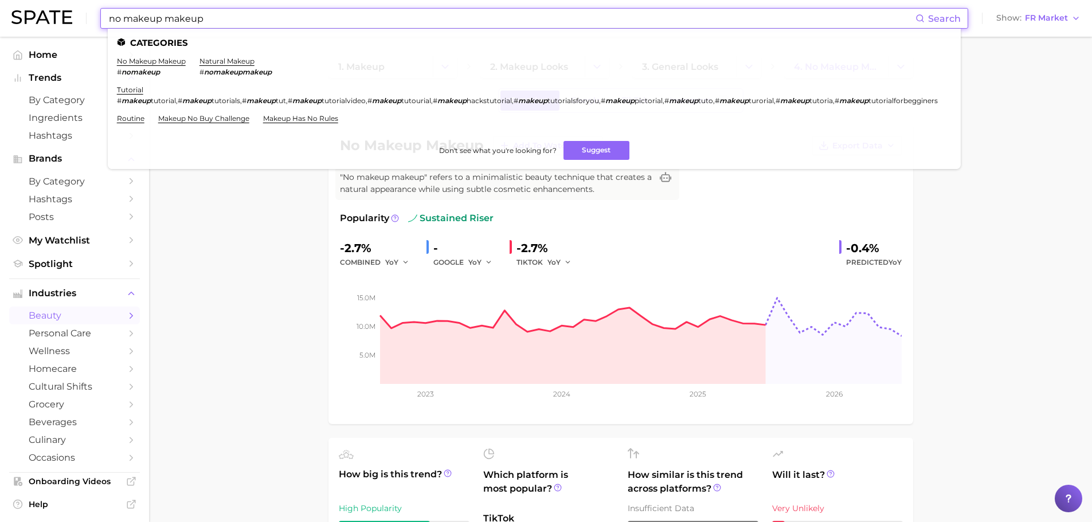
click at [191, 28] on input "no makeup makeup" at bounding box center [512, 18] width 808 height 19
paste input "atural hairstyles"
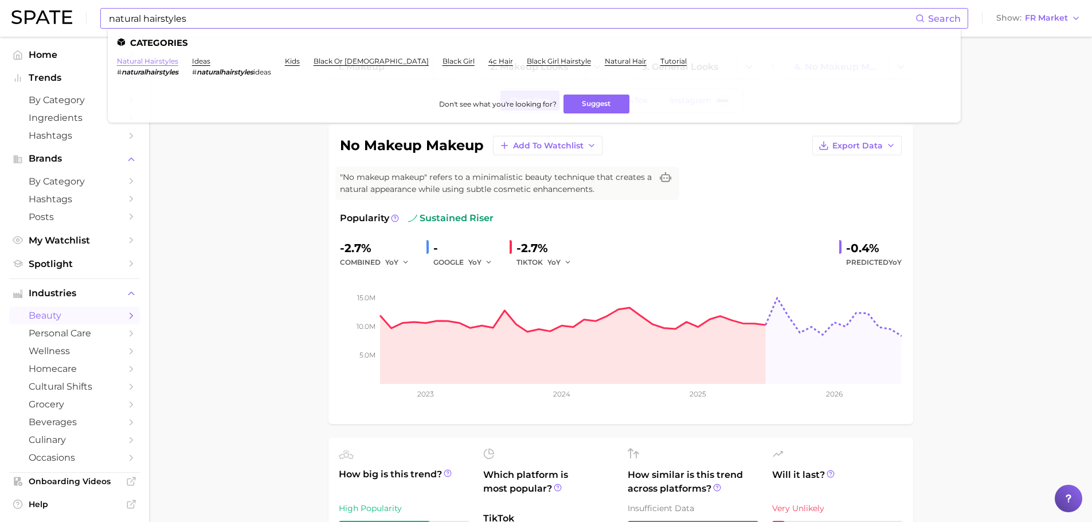
click at [159, 64] on link "natural hairstyles" at bounding box center [147, 61] width 61 height 9
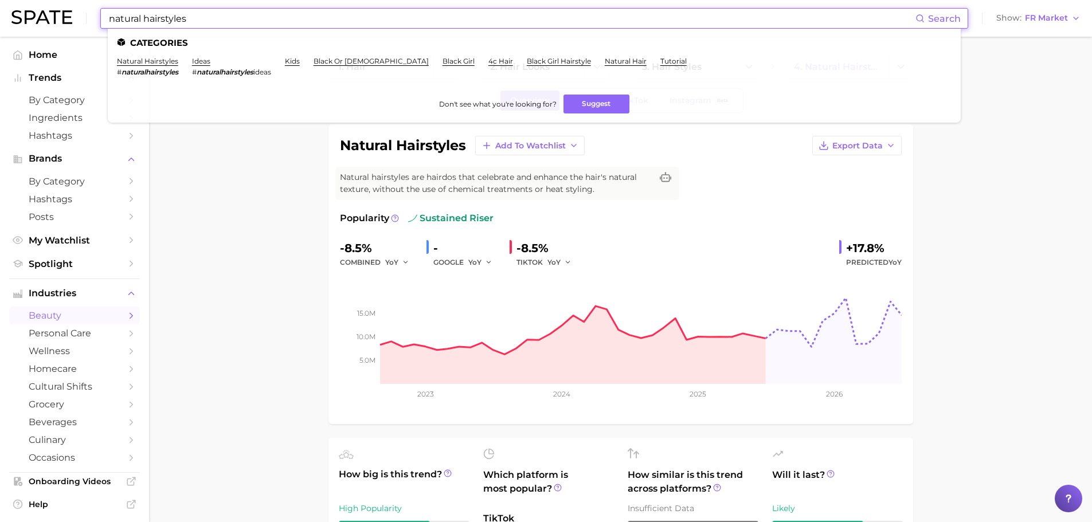
click at [192, 10] on input "natural hairstyles" at bounding box center [512, 18] width 808 height 19
paste input "summer"
click at [192, 10] on input "natural hairstyles" at bounding box center [512, 18] width 808 height 19
click at [145, 61] on link "summer hairstyles" at bounding box center [150, 61] width 66 height 9
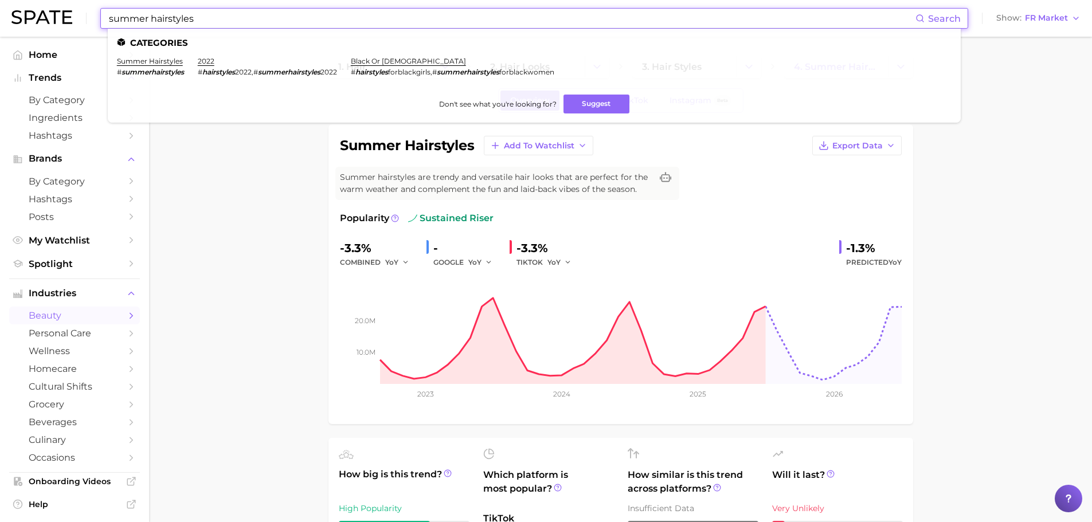
click at [212, 18] on input "summer hairstyles" at bounding box center [512, 18] width 808 height 19
paste input "raw hair"
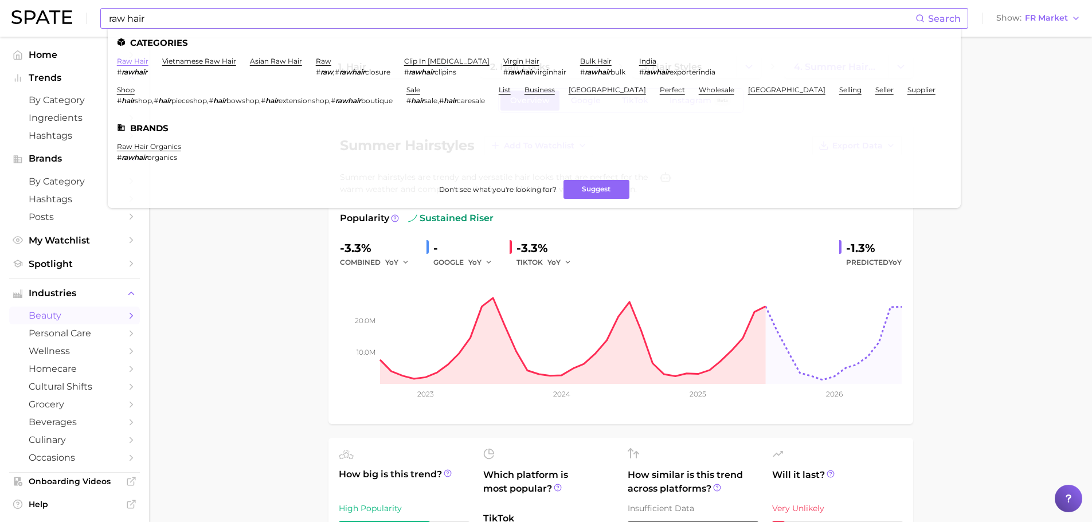
click at [139, 62] on link "raw hair" at bounding box center [133, 61] width 32 height 9
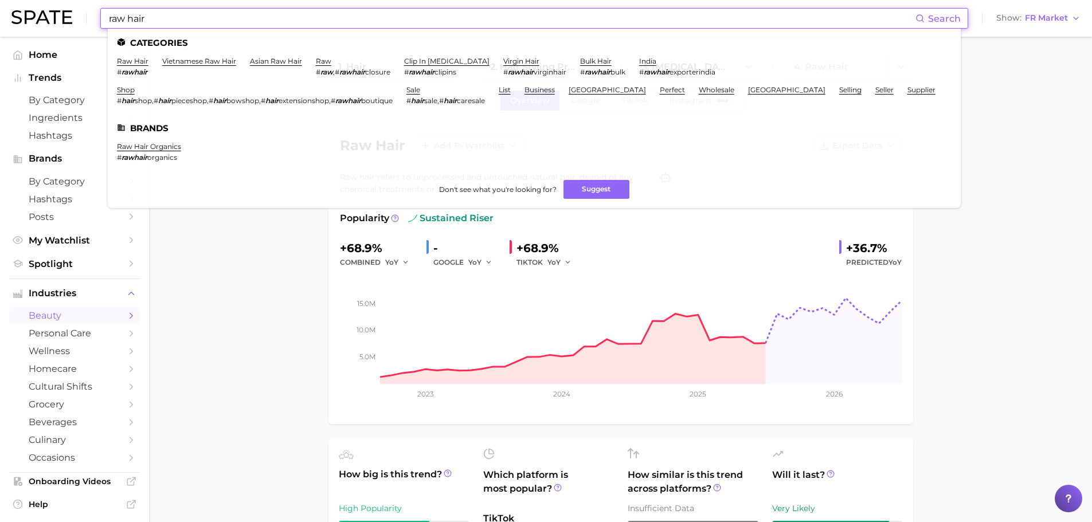
click at [181, 21] on input "raw hair" at bounding box center [512, 18] width 808 height 19
paste input "[MEDICAL_DATA]"
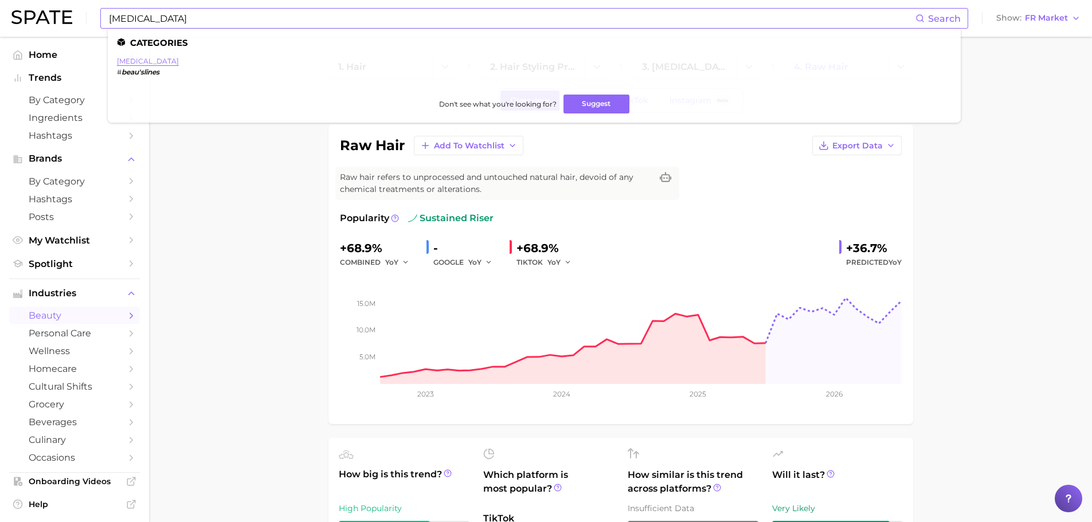
click at [146, 60] on link "[MEDICAL_DATA]" at bounding box center [148, 61] width 62 height 9
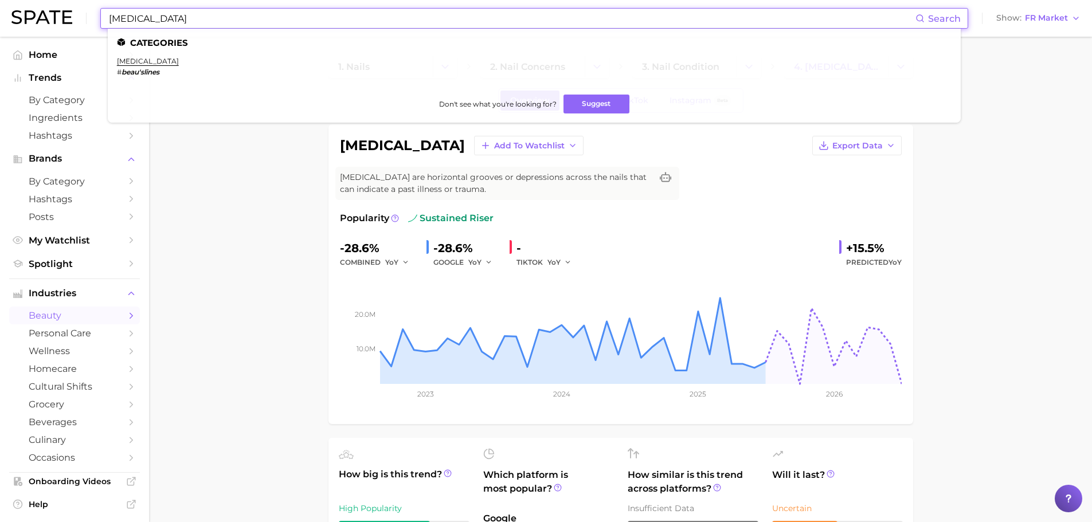
click at [264, 15] on input "[MEDICAL_DATA]" at bounding box center [512, 18] width 808 height 19
paste input "nail polish kit"
click at [264, 15] on input "nail polish kit" at bounding box center [512, 18] width 808 height 19
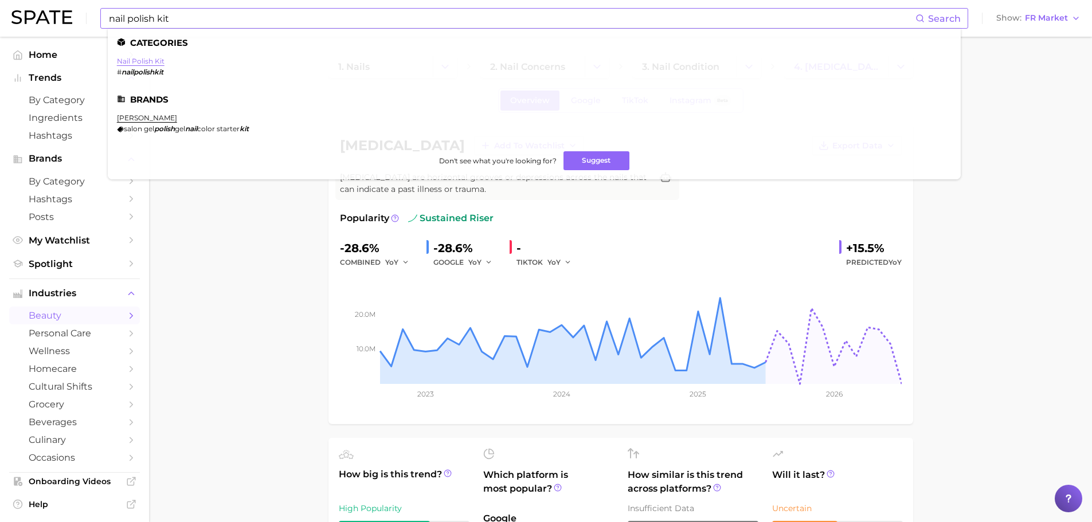
click at [151, 60] on link "nail polish kit" at bounding box center [141, 61] width 48 height 9
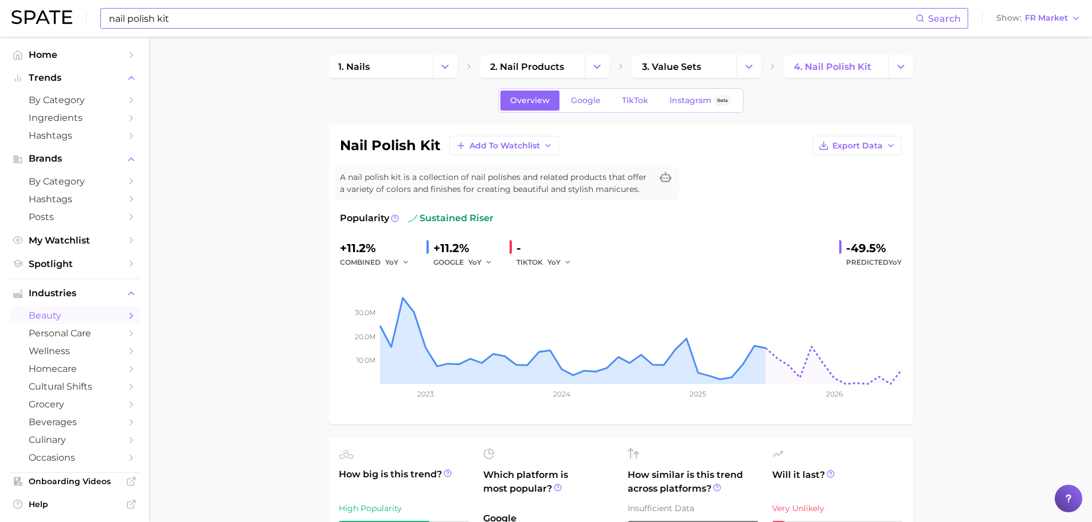
click at [242, 24] on input "nail polish kit" at bounding box center [512, 18] width 808 height 19
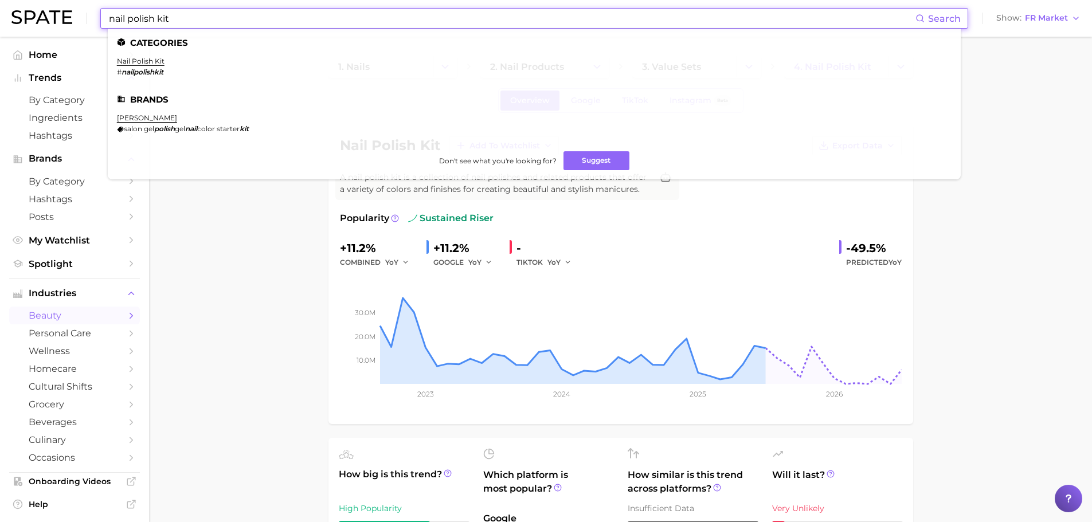
click at [242, 24] on input "nail polish kit" at bounding box center [512, 18] width 808 height 19
paste input "glueless frontal wig"
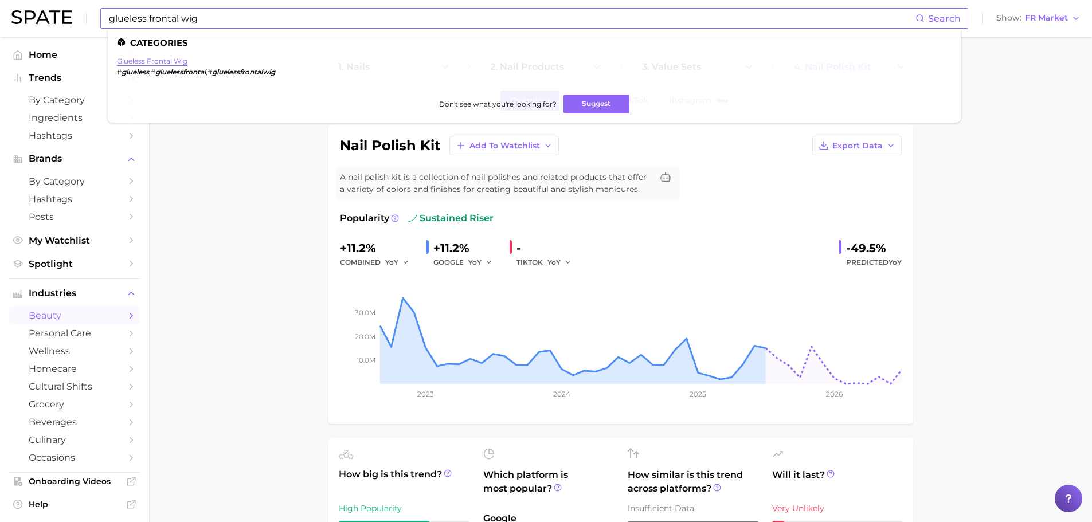
click at [154, 60] on link "glueless frontal wig" at bounding box center [152, 61] width 71 height 9
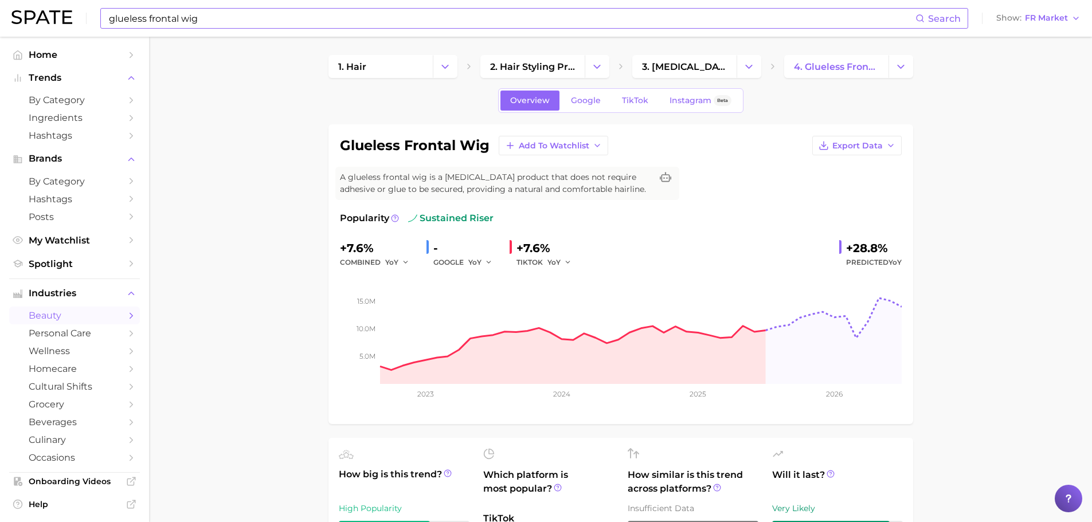
click at [384, 16] on input "glueless frontal wig" at bounding box center [512, 18] width 808 height 19
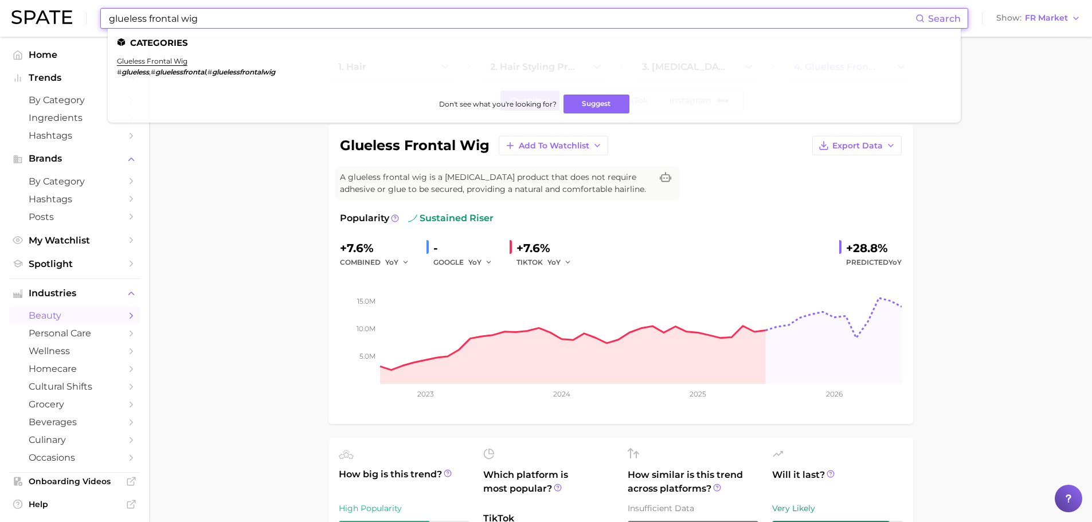
click at [384, 16] on input "glueless frontal wig" at bounding box center [512, 18] width 808 height 19
paste input "blonde foils"
click at [132, 62] on link "blonde foils" at bounding box center [138, 61] width 42 height 9
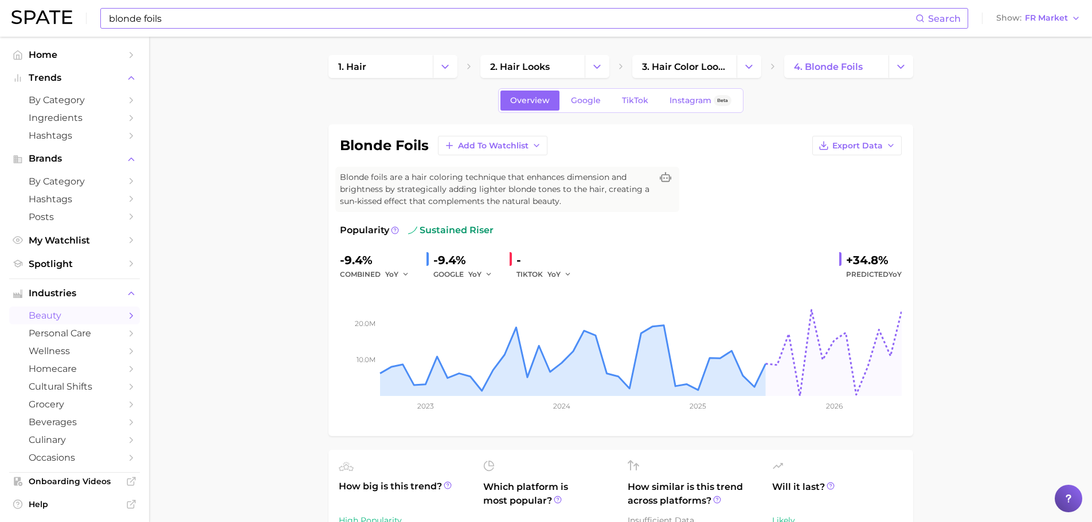
click at [182, 16] on input "blonde foils" at bounding box center [512, 18] width 808 height 19
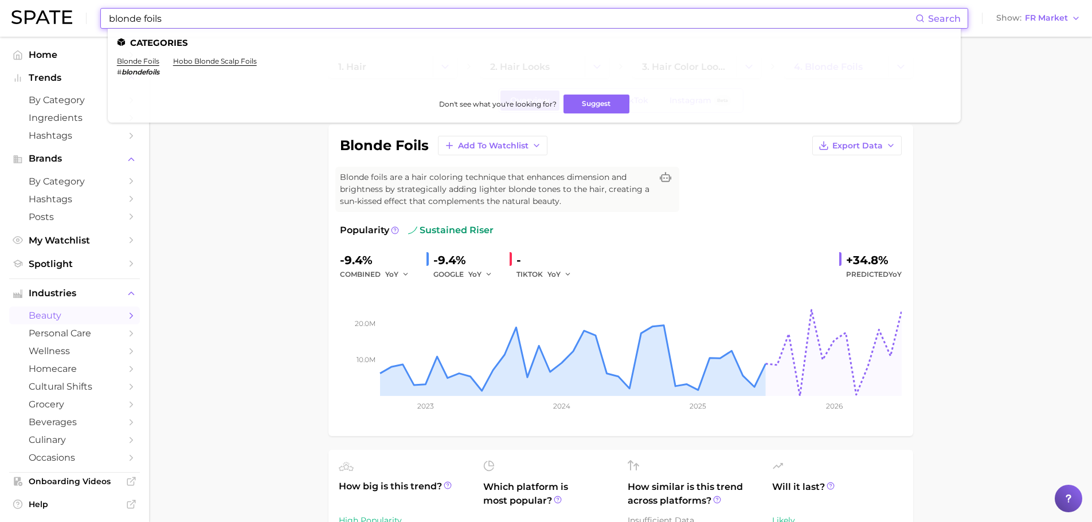
click at [182, 16] on input "blonde foils" at bounding box center [512, 18] width 808 height 19
paste input "[MEDICAL_DATA]"
click at [140, 64] on link "[MEDICAL_DATA]" at bounding box center [148, 61] width 62 height 9
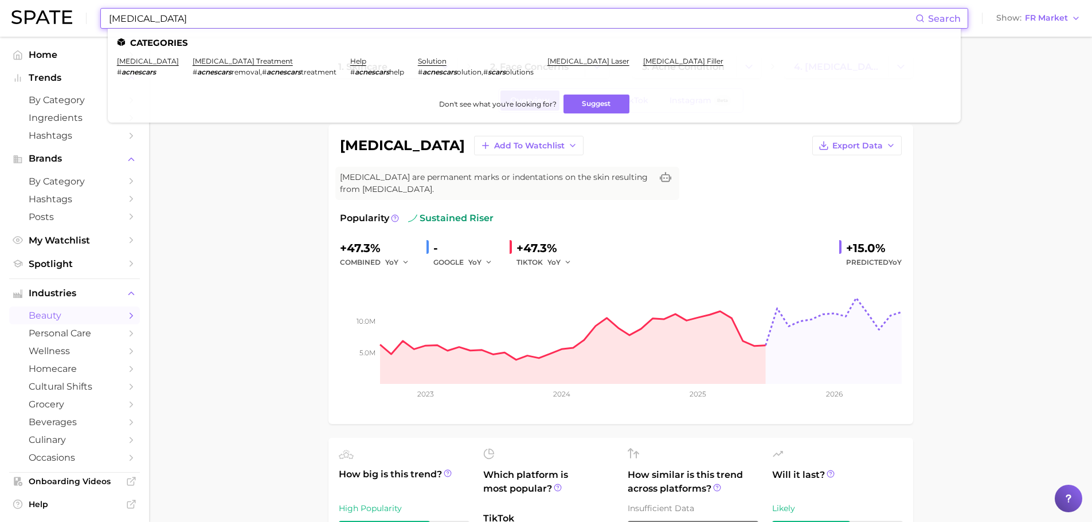
click at [285, 15] on input "[MEDICAL_DATA]" at bounding box center [512, 18] width 808 height 19
paste input "hair consultation"
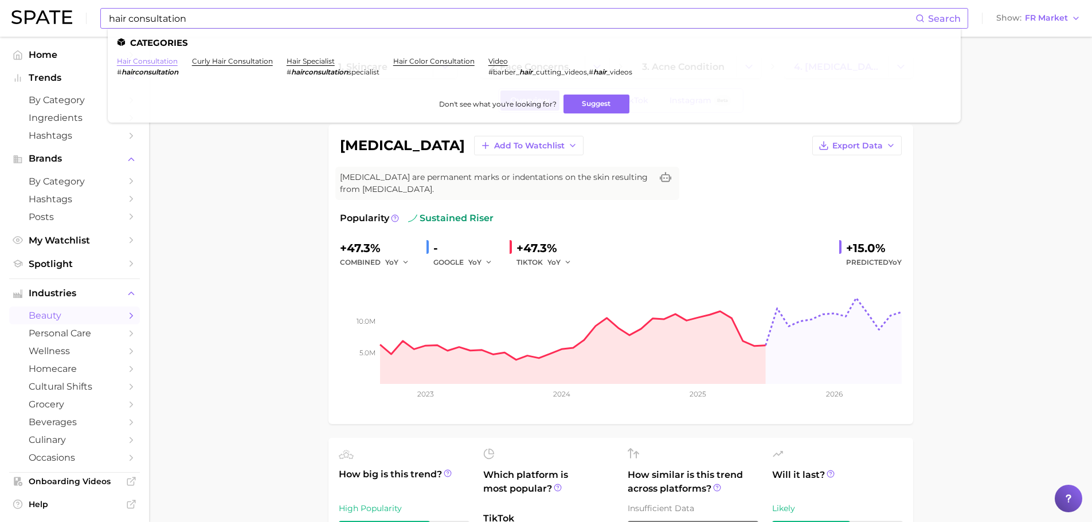
click at [134, 64] on link "hair consultation" at bounding box center [147, 61] width 61 height 9
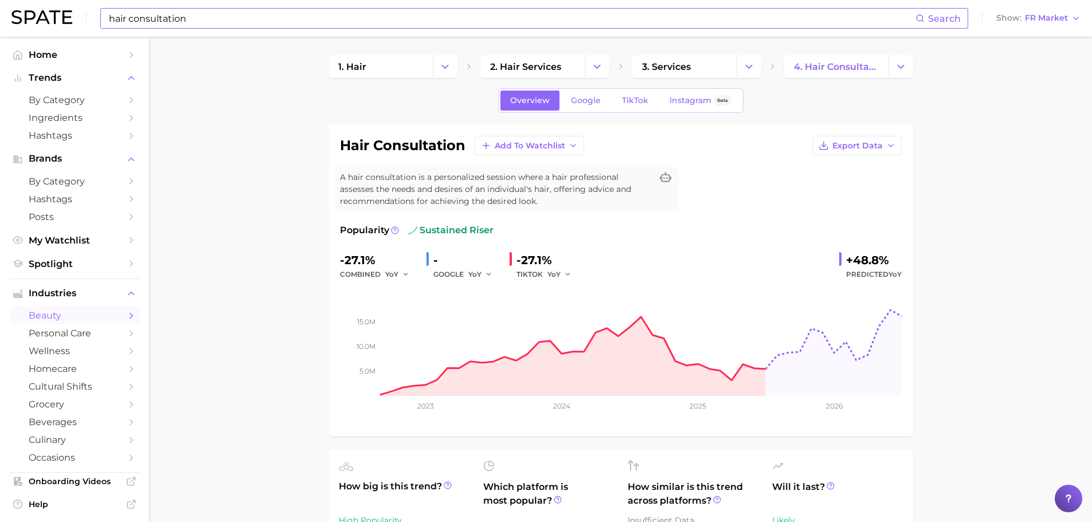
click at [206, 22] on input "hair consultation" at bounding box center [512, 18] width 808 height 19
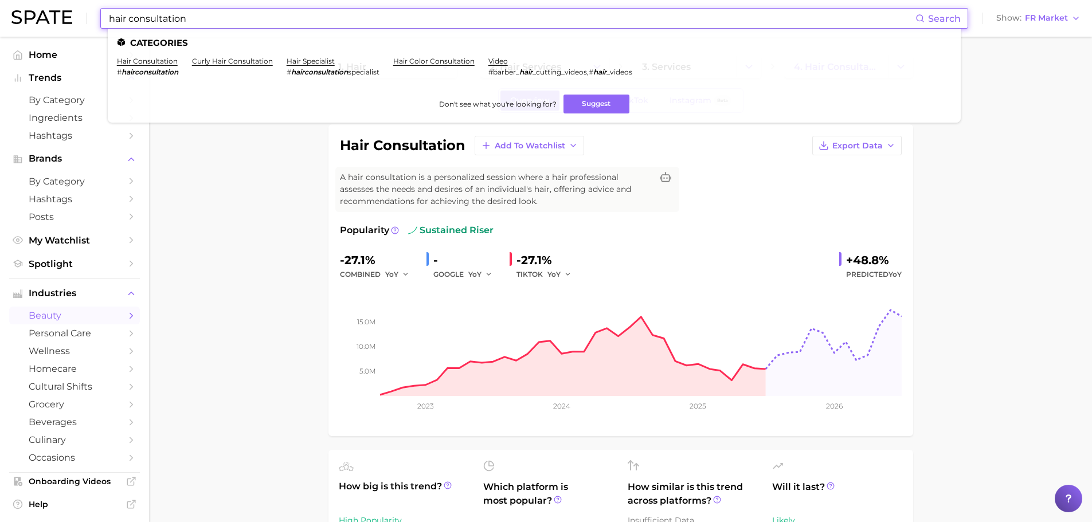
click at [206, 22] on input "hair consultation" at bounding box center [512, 18] width 808 height 19
paste input "glam makeup looks"
click at [159, 57] on link "glam makeup looks" at bounding box center [152, 61] width 70 height 9
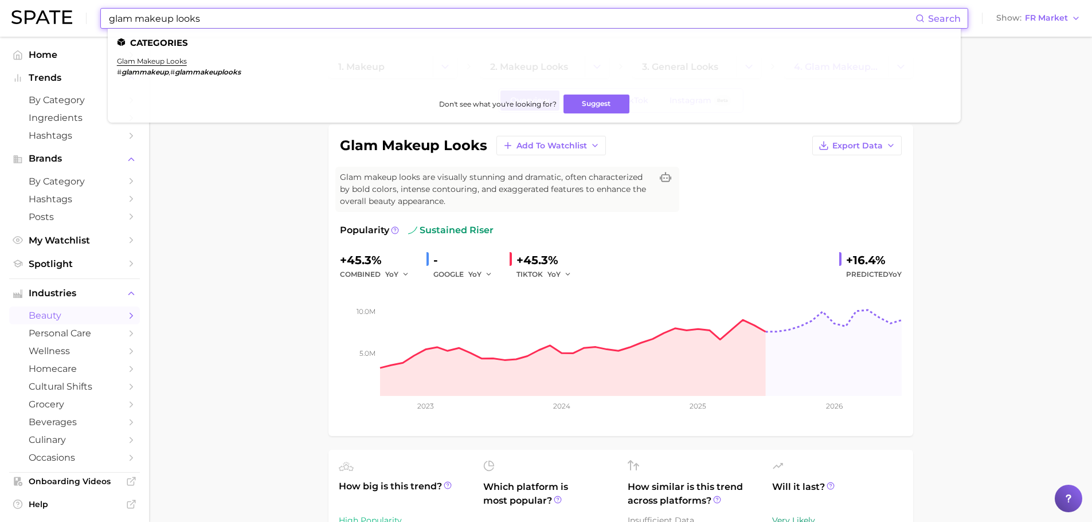
click at [126, 14] on input "glam makeup looks" at bounding box center [512, 18] width 808 height 19
paste input "knotless twist"
click at [139, 60] on link "knotless twist" at bounding box center [142, 61] width 50 height 9
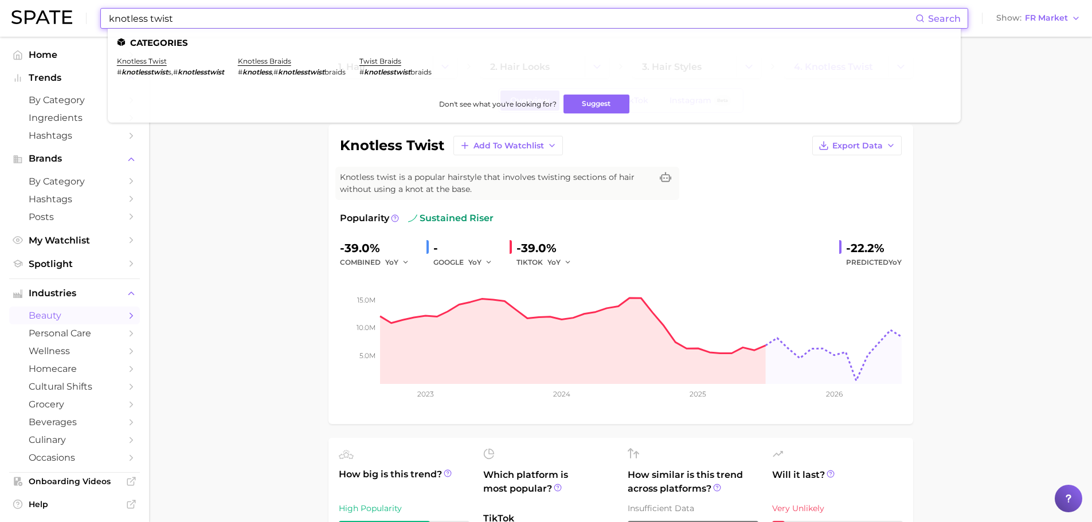
click at [186, 15] on input "knotless twist" at bounding box center [512, 18] width 808 height 19
paste input "school hairstyles"
click at [186, 15] on input "knotless twist" at bounding box center [512, 18] width 808 height 19
click at [154, 63] on link "school hairstyles" at bounding box center [146, 61] width 59 height 9
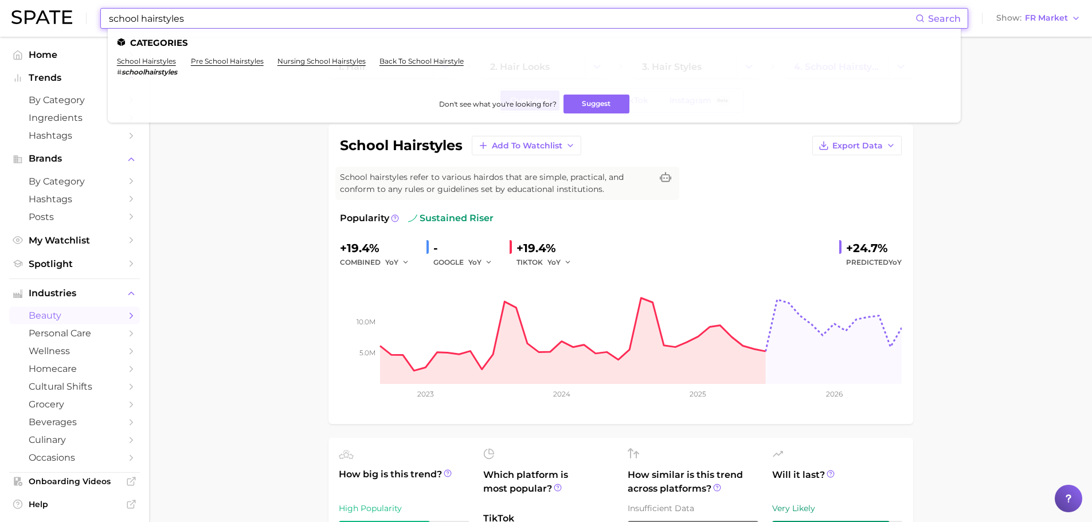
click at [163, 14] on input "school hairstyles" at bounding box center [512, 18] width 808 height 19
paste input "avant garde makeup"
click at [147, 61] on link "avant garde makeup" at bounding box center [153, 61] width 72 height 9
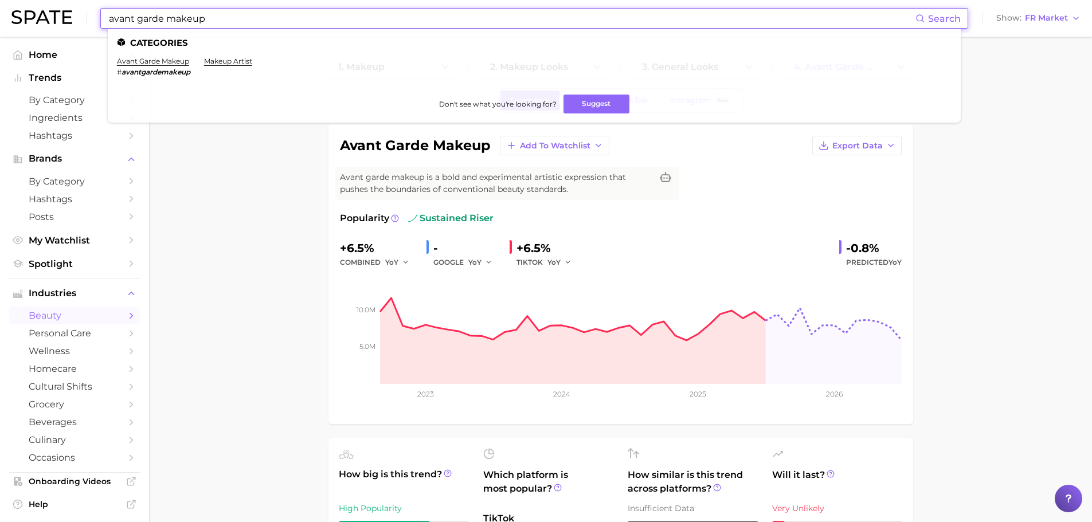
click at [277, 21] on input "avant garde makeup" at bounding box center [512, 18] width 808 height 19
paste input "freeform locs"
click at [150, 57] on link "freeform locs" at bounding box center [142, 61] width 50 height 9
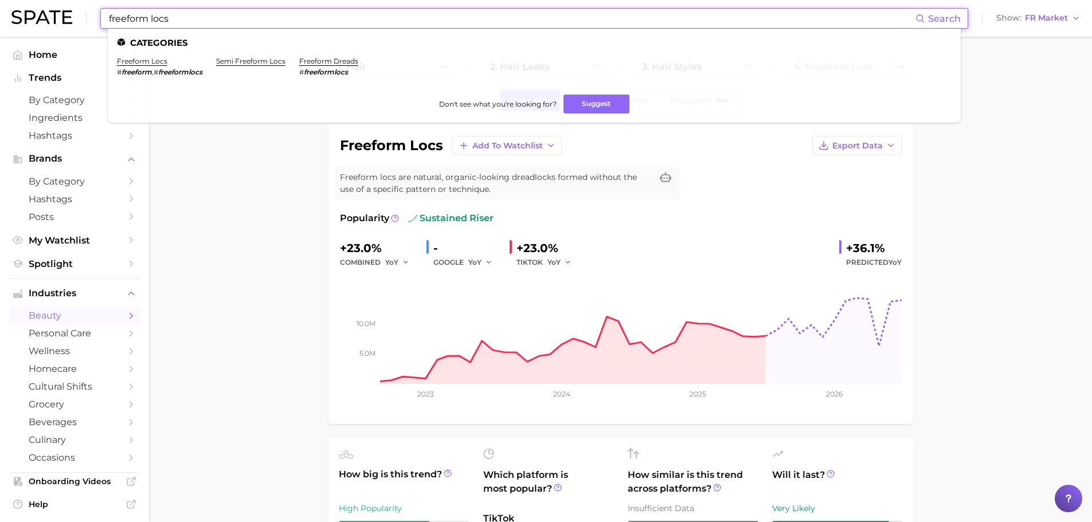
click at [233, 26] on input "freeform locs" at bounding box center [512, 18] width 808 height 19
paste input "nail tool kit"
click at [147, 61] on link "nail tool kit" at bounding box center [137, 61] width 41 height 9
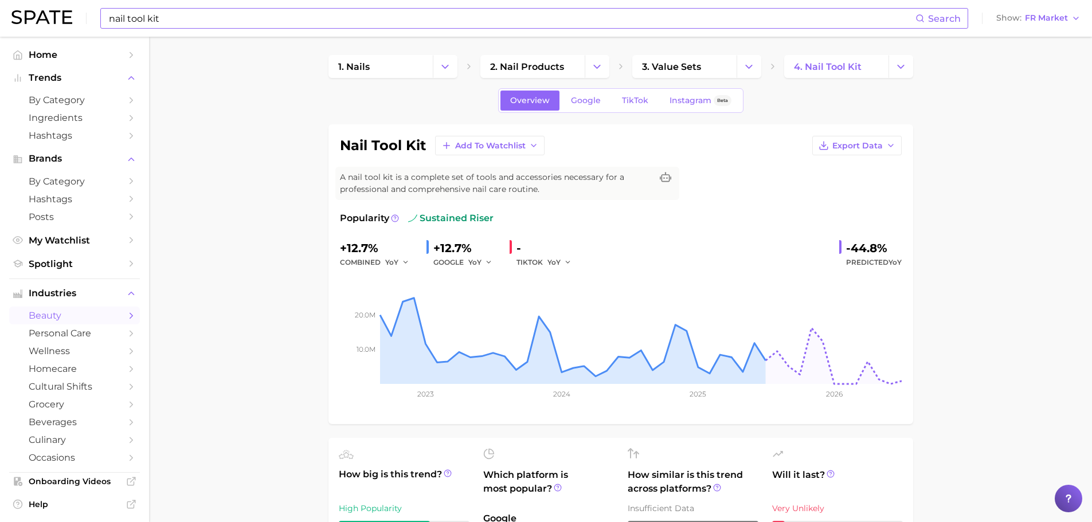
click at [298, 17] on input "nail tool kit" at bounding box center [512, 18] width 808 height 19
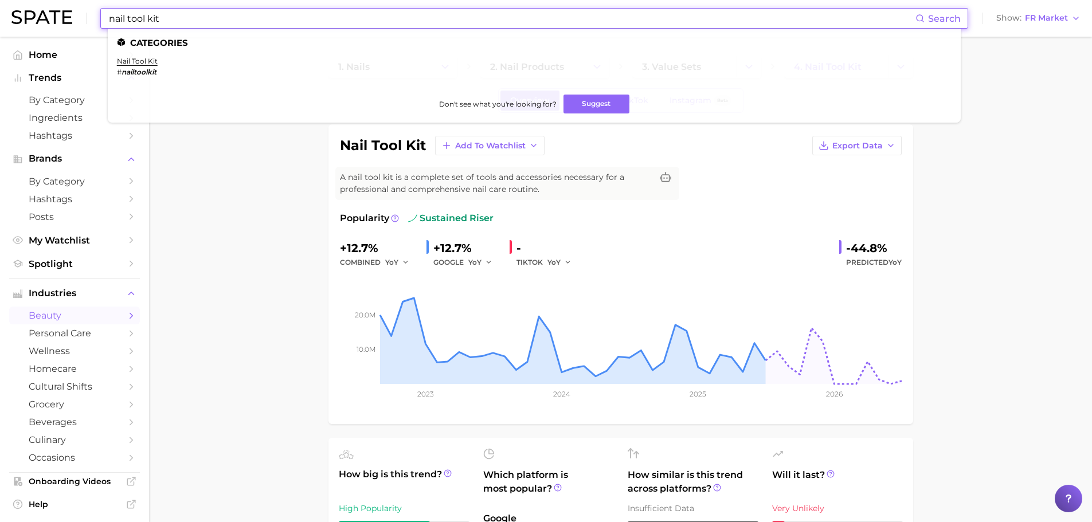
click at [298, 17] on input "nail tool kit" at bounding box center [512, 18] width 808 height 19
paste input "face care se"
click at [146, 59] on link "face care set" at bounding box center [140, 61] width 47 height 9
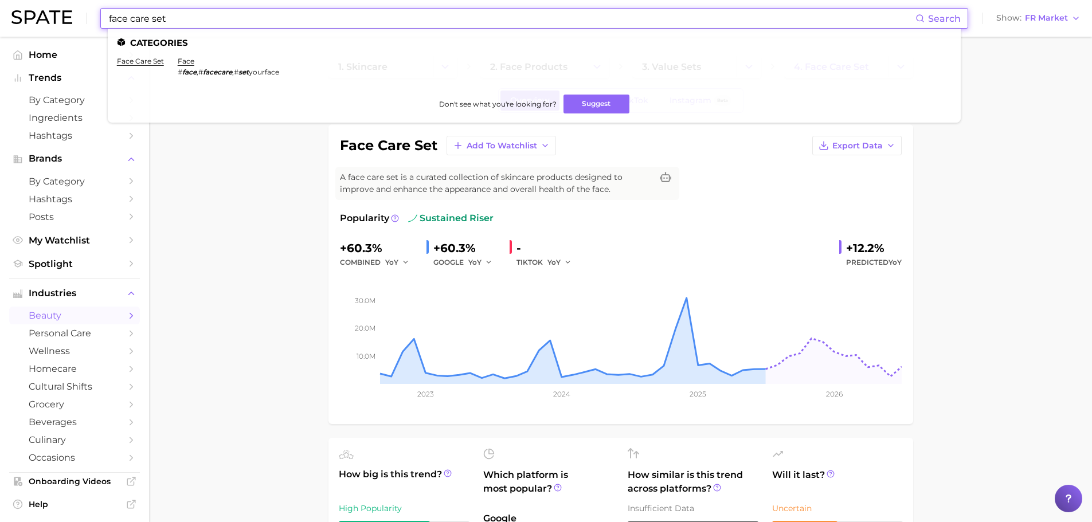
click at [207, 23] on input "face care set" at bounding box center [512, 18] width 808 height 19
paste input "bohemian braids"
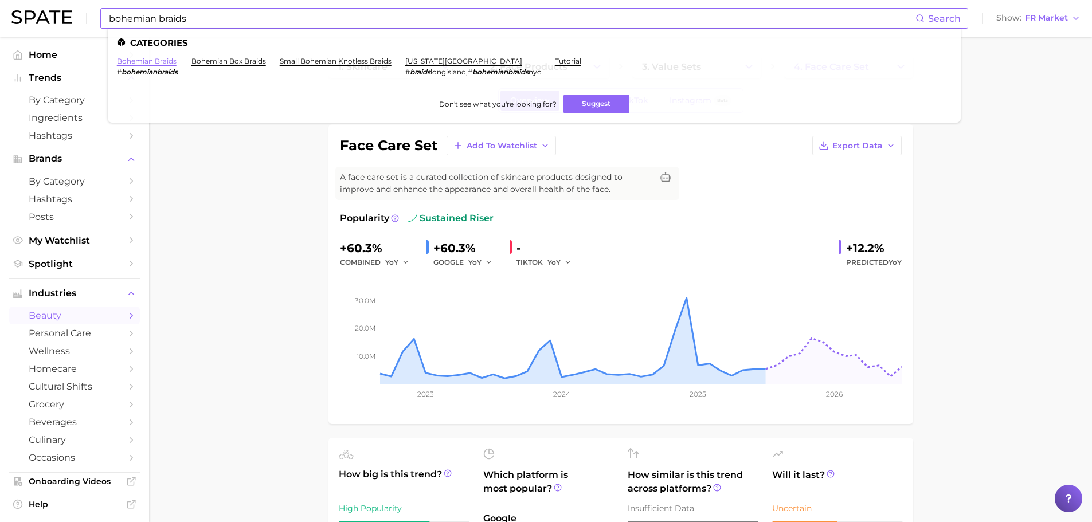
click at [151, 58] on link "bohemian braids" at bounding box center [147, 61] width 60 height 9
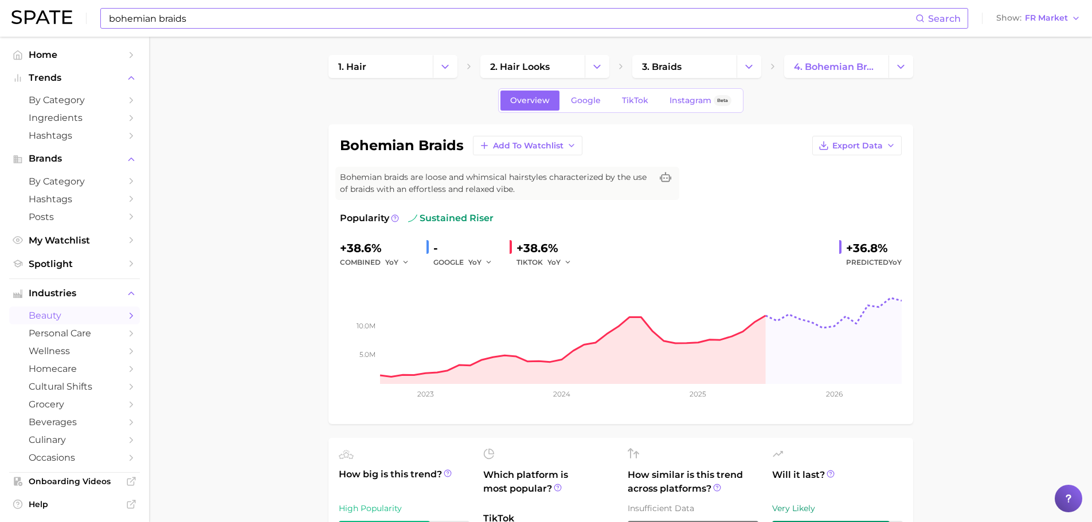
click at [206, 18] on input "bohemian braids" at bounding box center [512, 18] width 808 height 19
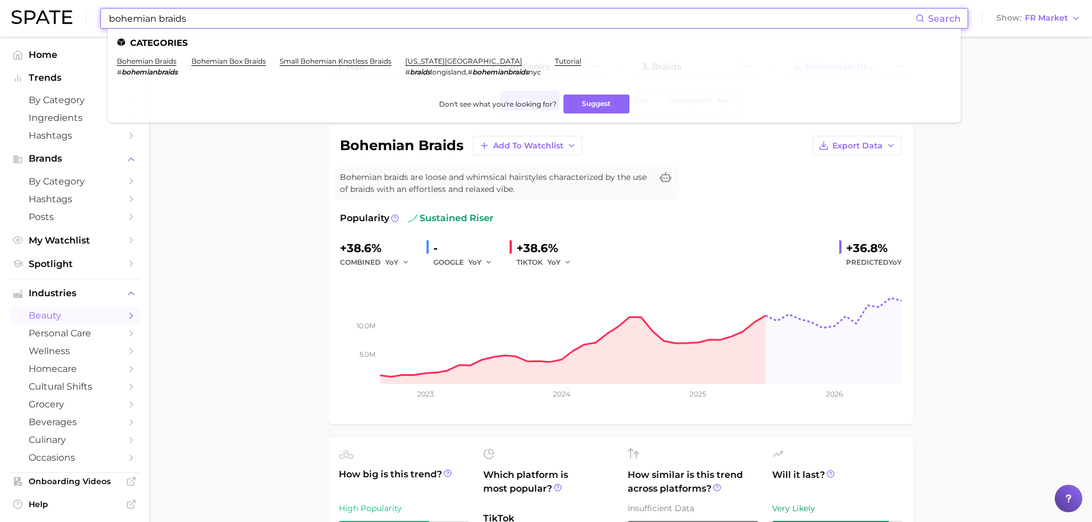
click at [206, 18] on input "bohemian braids" at bounding box center [512, 18] width 808 height 19
paste input "y [PERSON_NAME] haircut"
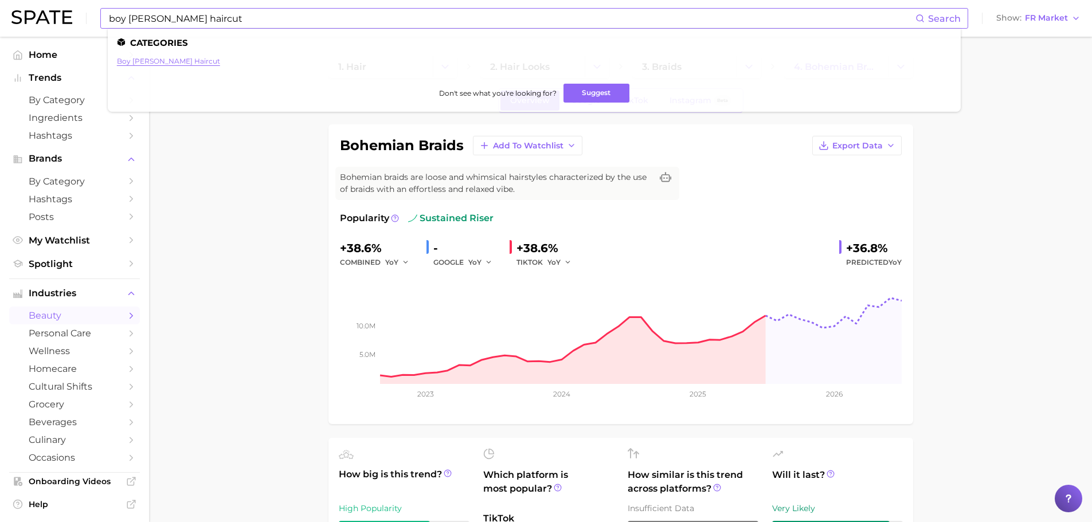
click at [154, 63] on link "boy [PERSON_NAME] haircut" at bounding box center [168, 61] width 103 height 9
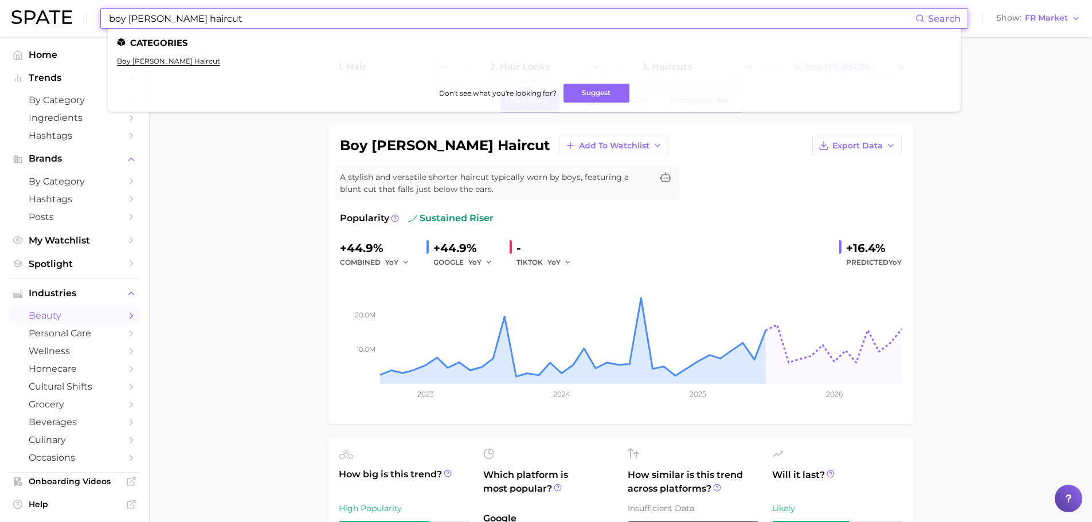
click at [207, 16] on input "boy [PERSON_NAME] haircut" at bounding box center [512, 18] width 808 height 19
paste input "low taper"
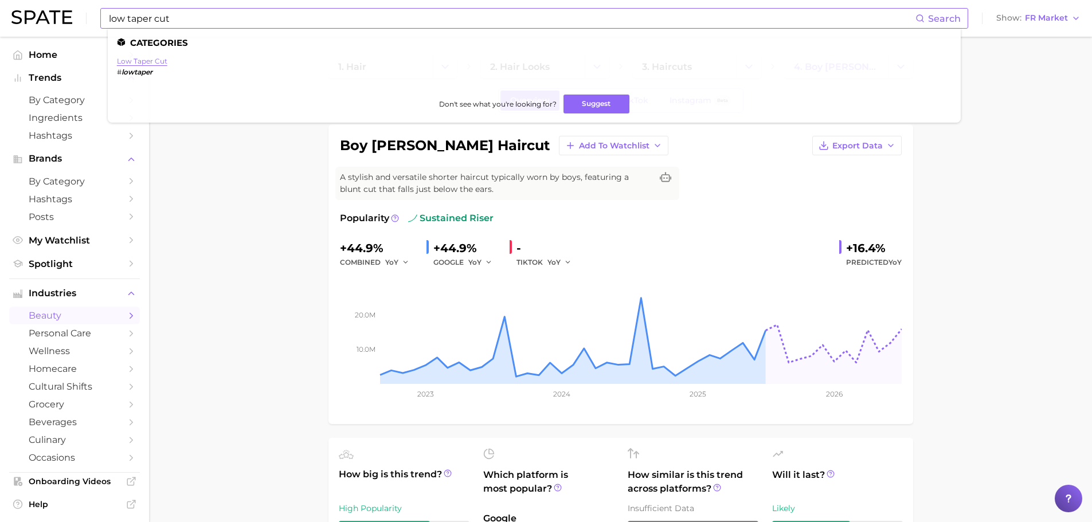
click at [158, 57] on link "low taper cut" at bounding box center [142, 61] width 50 height 9
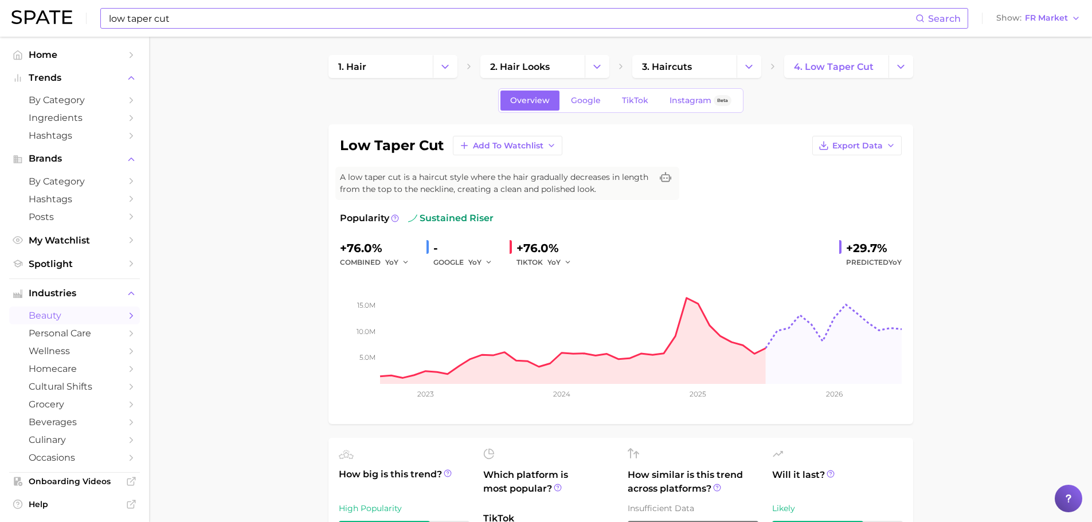
click at [370, 15] on input "low taper cut" at bounding box center [512, 18] width 808 height 19
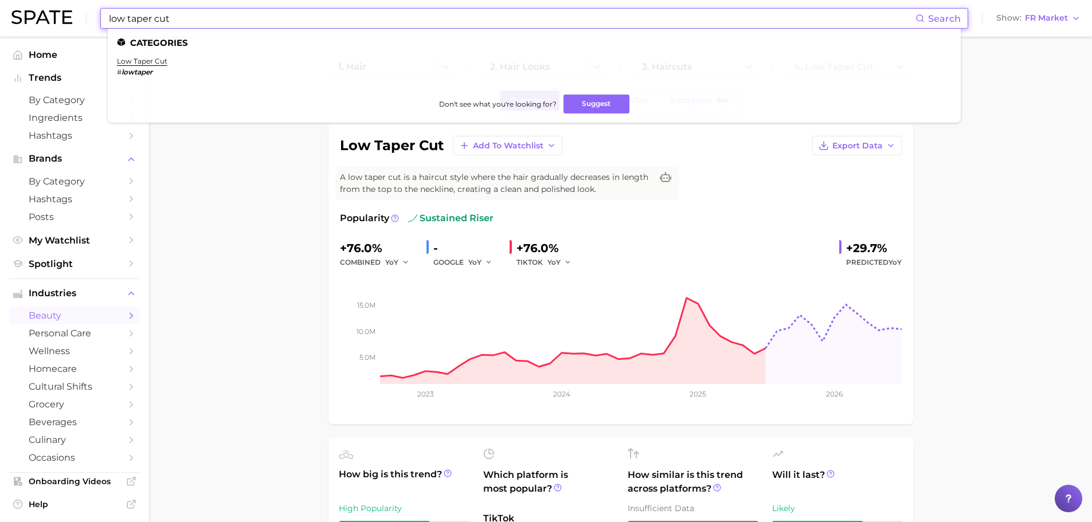
click at [370, 15] on input "low taper cut" at bounding box center [512, 18] width 808 height 19
paste input "sew in [MEDICAL_DATA]"
type input "sew in [MEDICAL_DATA]"
click at [172, 62] on link "sew in [MEDICAL_DATA]" at bounding box center [160, 61] width 87 height 9
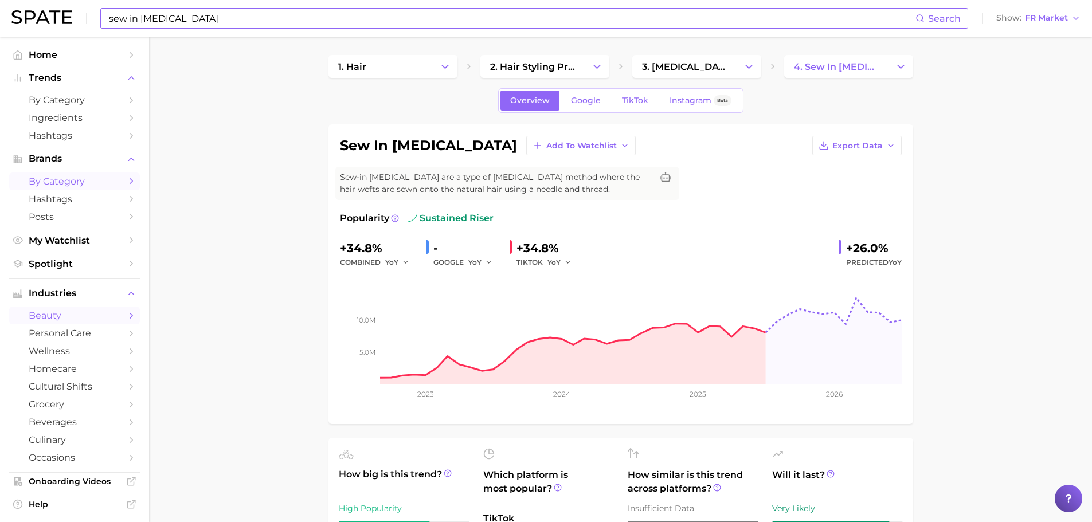
click at [65, 183] on span "by Category" at bounding box center [75, 181] width 92 height 11
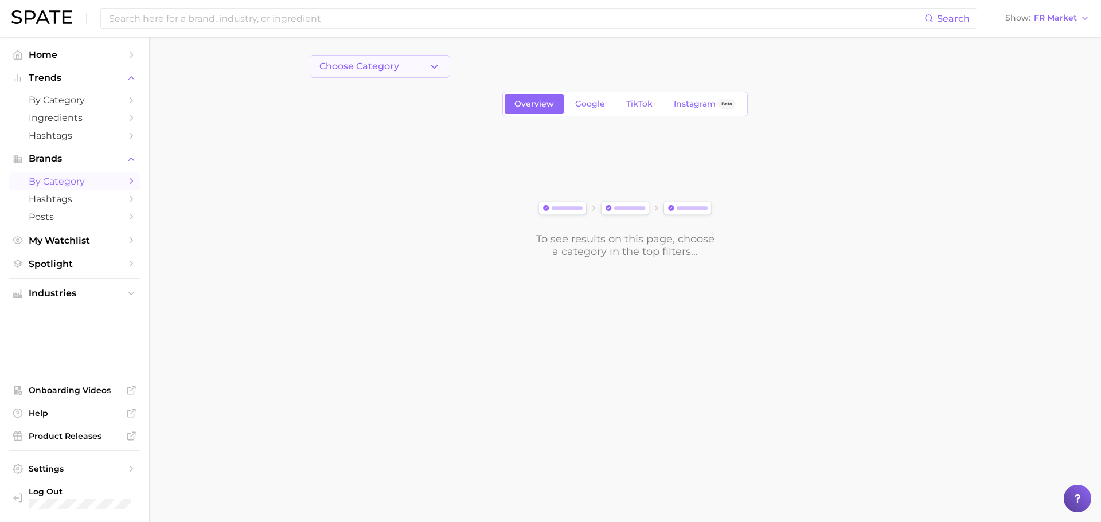
click at [406, 68] on button "Choose Category" at bounding box center [380, 66] width 140 height 23
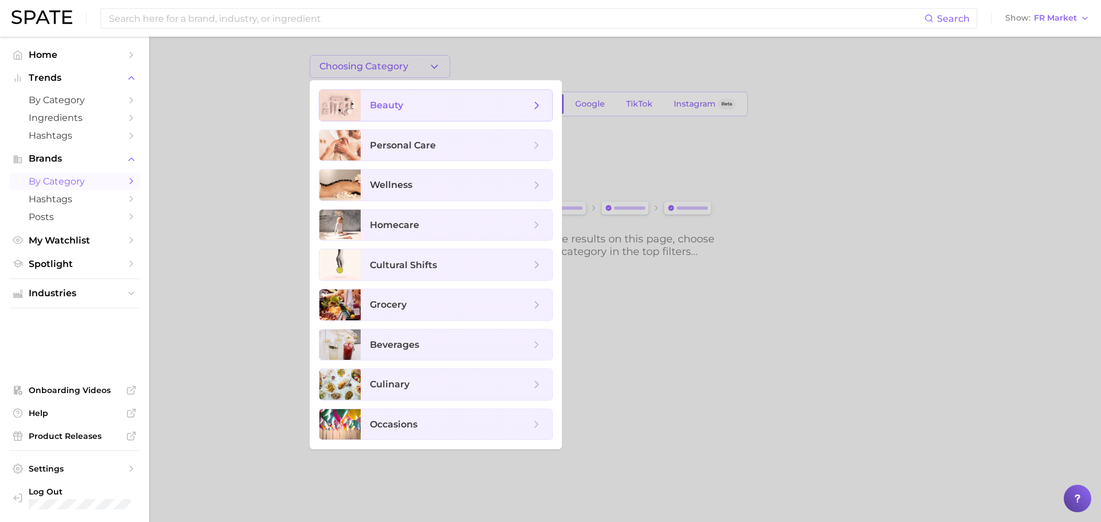
click at [392, 110] on span "beauty" at bounding box center [386, 105] width 33 height 11
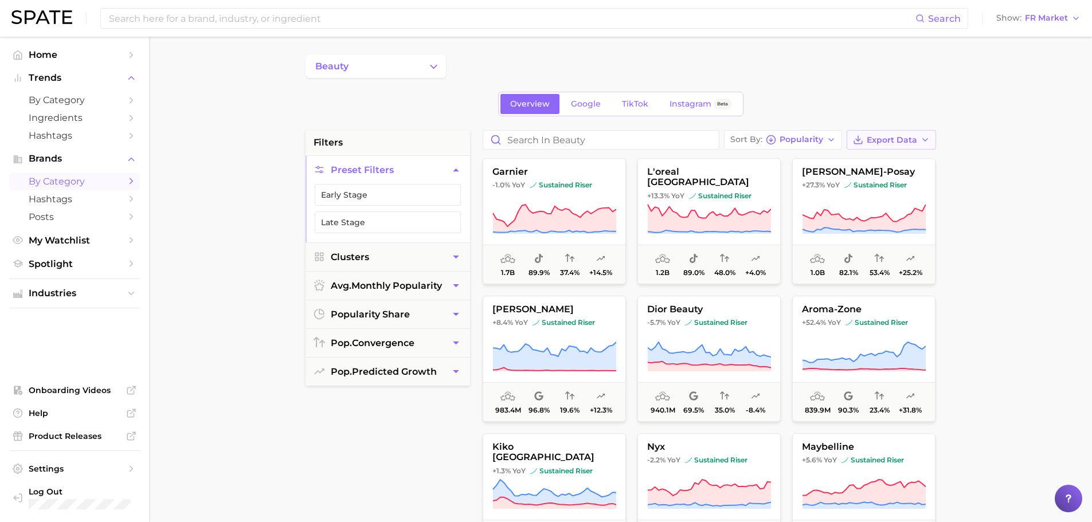
click at [854, 140] on icon "button" at bounding box center [858, 140] width 10 height 10
click at [849, 163] on span "Card Data CSV" at bounding box center [860, 162] width 60 height 10
